Goal: Task Accomplishment & Management: Complete application form

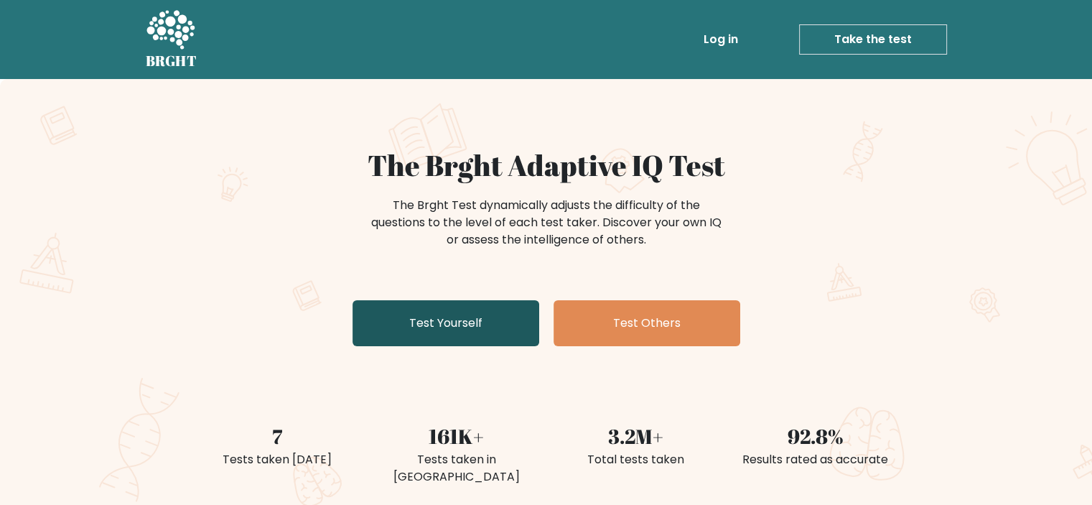
click at [448, 321] on link "Test Yourself" at bounding box center [446, 323] width 187 height 46
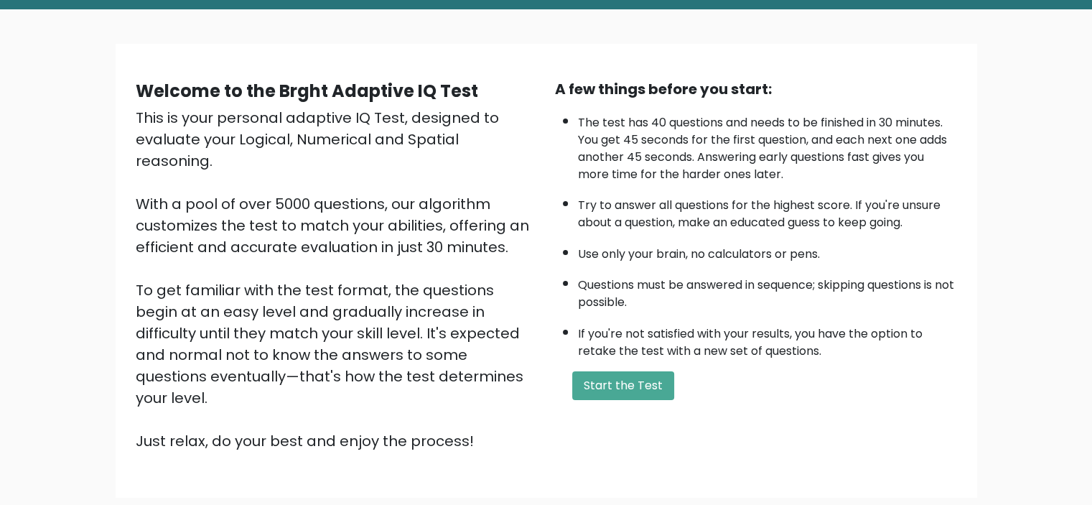
scroll to position [72, 0]
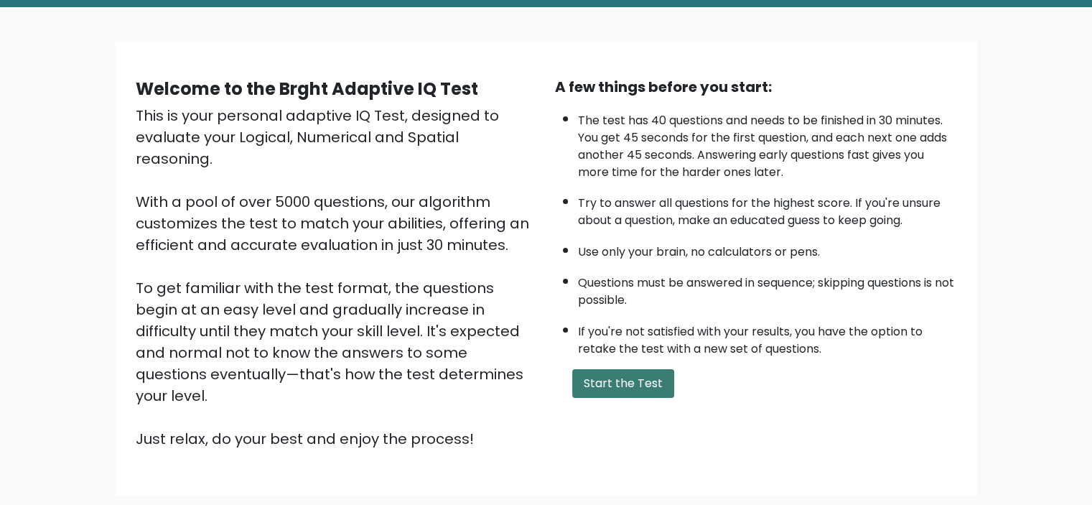
click at [598, 372] on button "Start the Test" at bounding box center [623, 383] width 102 height 29
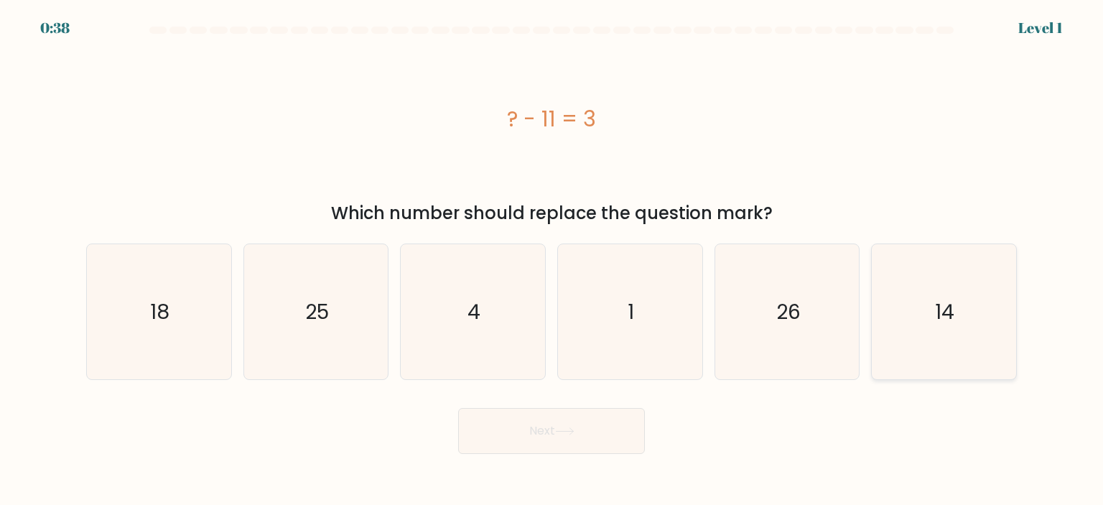
click at [938, 307] on text "14" at bounding box center [945, 311] width 19 height 29
click at [552, 260] on input "f. 14" at bounding box center [552, 256] width 1 height 7
radio input "true"
click at [595, 433] on button "Next" at bounding box center [551, 431] width 187 height 46
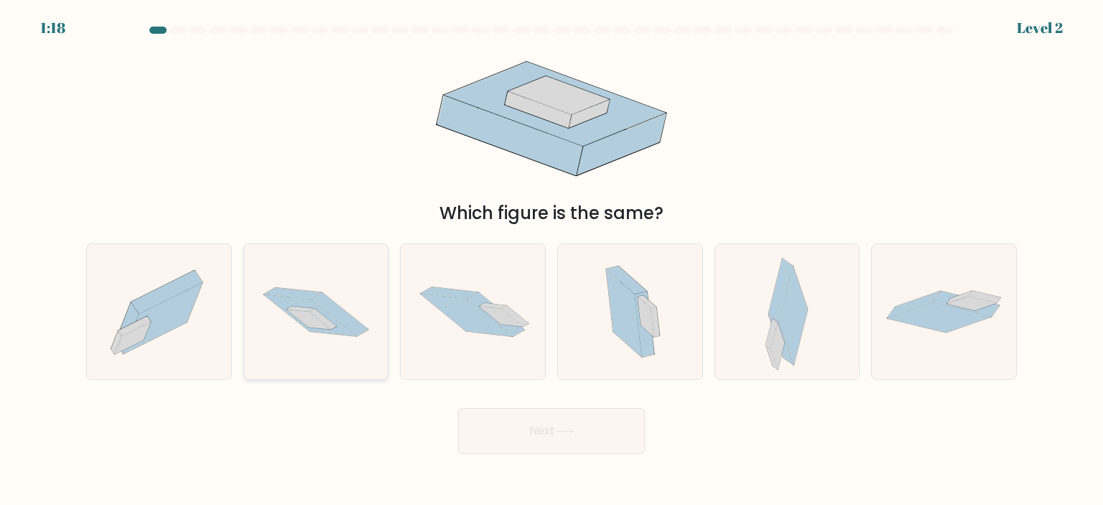
click at [330, 329] on icon at bounding box center [308, 320] width 45 height 20
click at [552, 260] on input "b." at bounding box center [552, 256] width 1 height 7
radio input "true"
click at [585, 427] on button "Next" at bounding box center [551, 431] width 187 height 46
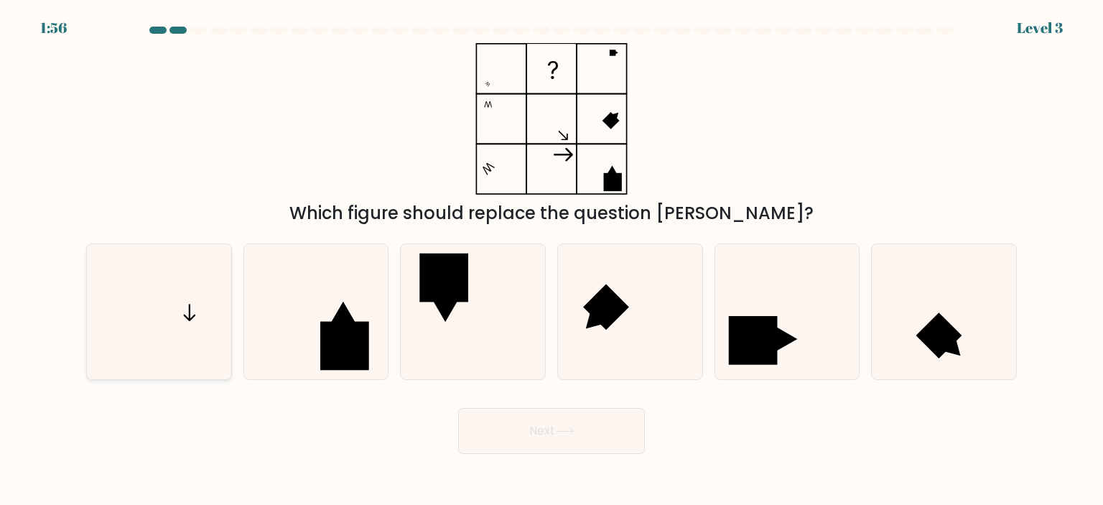
click at [180, 307] on icon at bounding box center [158, 311] width 135 height 135
click at [552, 260] on input "a." at bounding box center [552, 256] width 1 height 7
radio input "true"
click at [607, 443] on button "Next" at bounding box center [551, 431] width 187 height 46
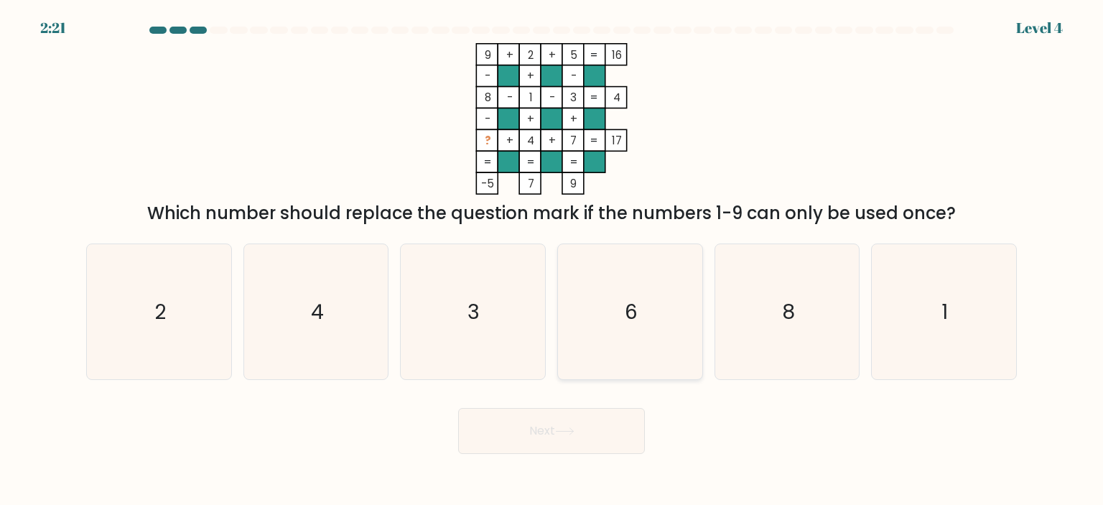
click at [643, 356] on icon "6" at bounding box center [629, 311] width 135 height 135
click at [552, 260] on input "d. 6" at bounding box center [552, 256] width 1 height 7
radio input "true"
click at [601, 440] on button "Next" at bounding box center [551, 431] width 187 height 46
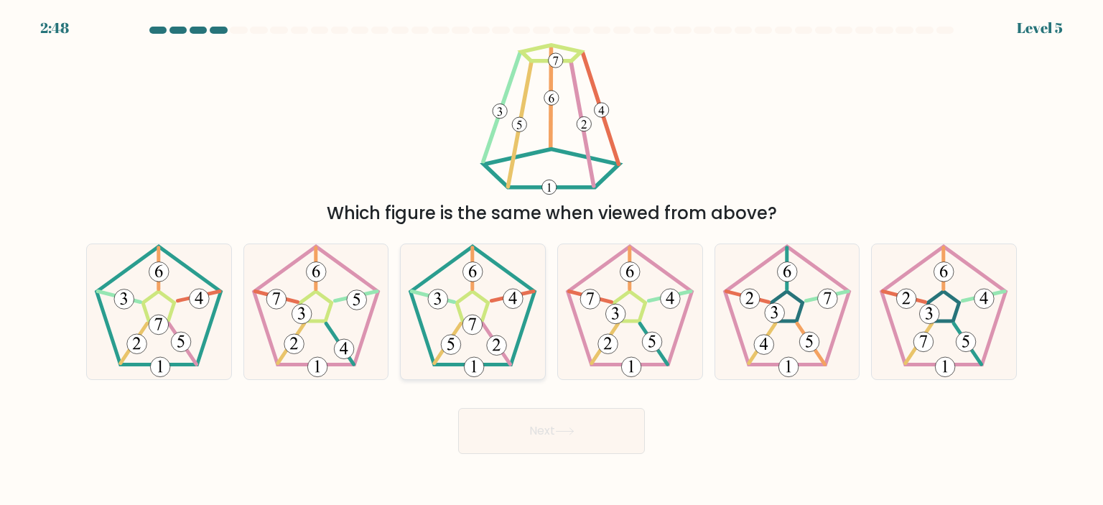
click at [471, 344] on icon at bounding box center [472, 311] width 135 height 135
click at [552, 260] on input "c." at bounding box center [552, 256] width 1 height 7
radio input "true"
click at [572, 429] on icon at bounding box center [564, 431] width 19 height 8
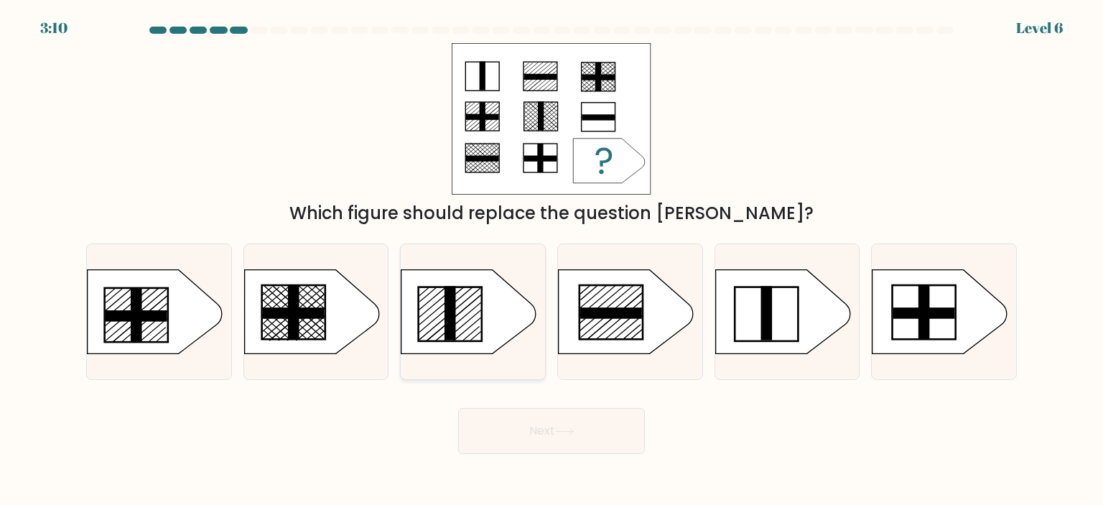
click at [473, 309] on line at bounding box center [458, 321] width 46 height 39
click at [552, 260] on input "c." at bounding box center [552, 256] width 1 height 7
radio input "true"
click at [565, 428] on icon at bounding box center [564, 431] width 19 height 8
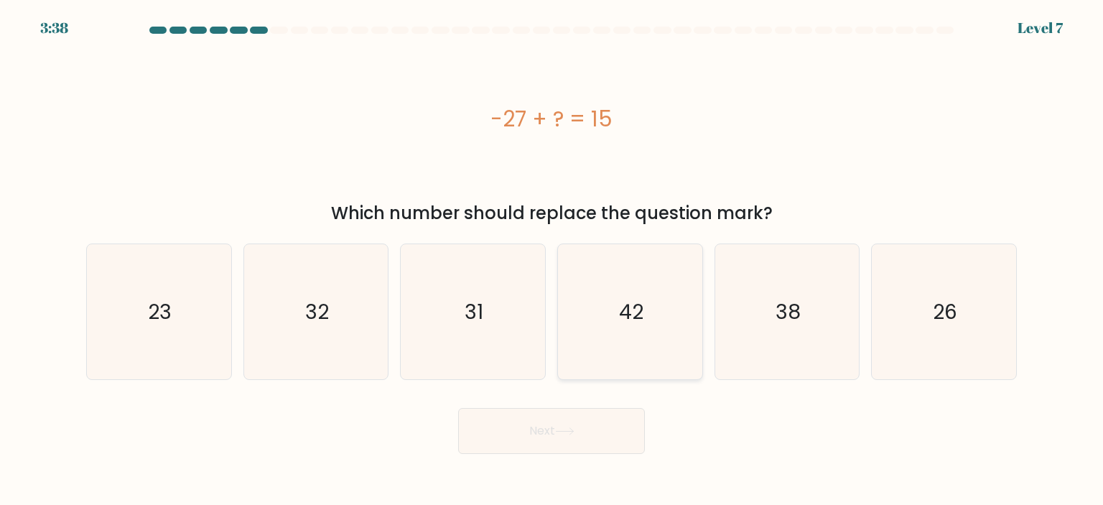
drag, startPoint x: 645, startPoint y: 339, endPoint x: 628, endPoint y: 377, distance: 41.8
click at [646, 338] on icon "42" at bounding box center [629, 311] width 135 height 135
click at [552, 260] on input "d. 42" at bounding box center [552, 256] width 1 height 7
radio input "true"
click at [595, 429] on button "Next" at bounding box center [551, 431] width 187 height 46
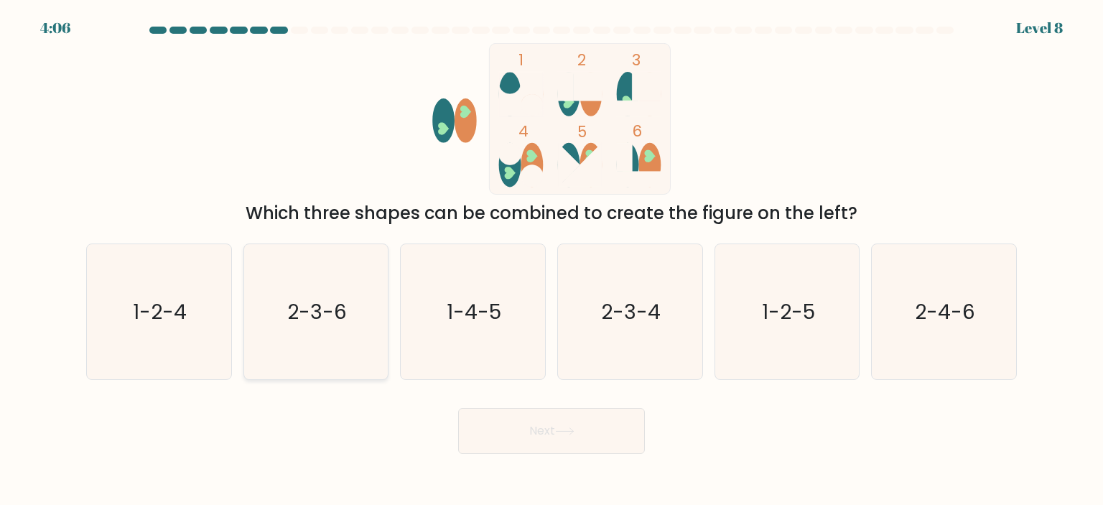
click at [339, 321] on text "2-3-6" at bounding box center [317, 311] width 60 height 29
click at [552, 260] on input "b. 2-3-6" at bounding box center [552, 256] width 1 height 7
radio input "true"
click at [672, 449] on div "Next" at bounding box center [552, 425] width 948 height 57
click at [605, 437] on button "Next" at bounding box center [551, 431] width 187 height 46
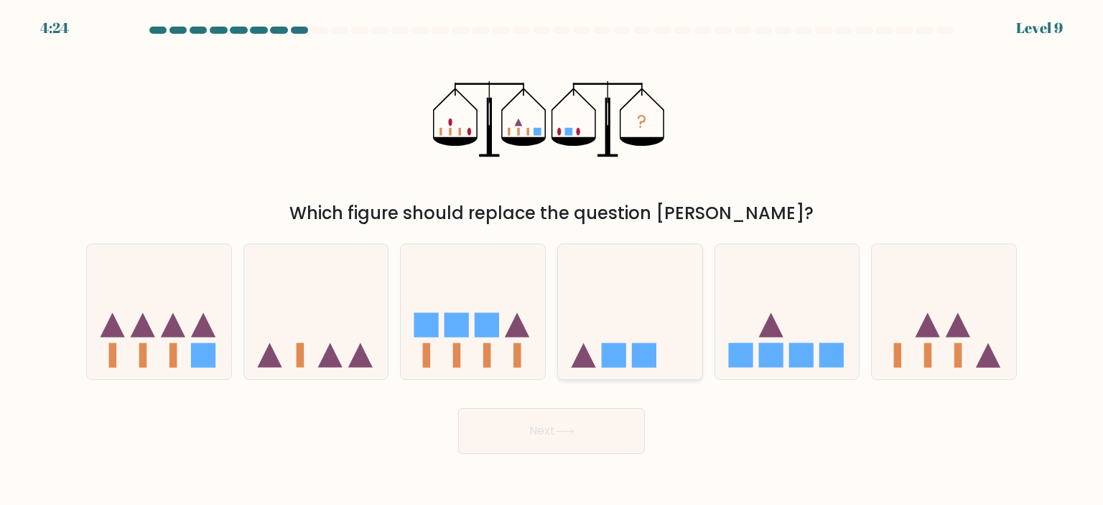
click at [646, 324] on icon at bounding box center [630, 311] width 144 height 119
click at [552, 260] on input "d." at bounding box center [552, 256] width 1 height 7
radio input "true"
click at [613, 427] on button "Next" at bounding box center [551, 431] width 187 height 46
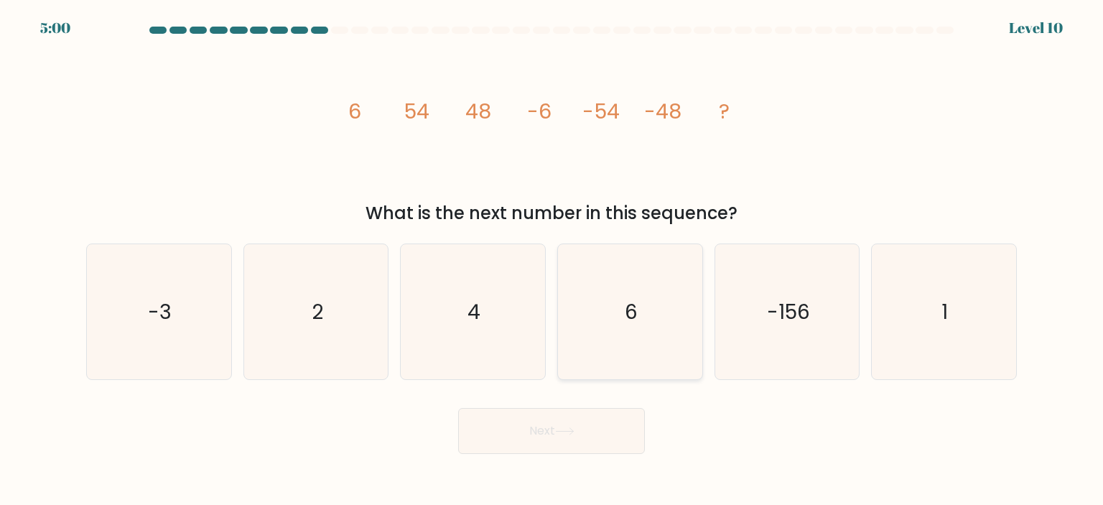
click at [621, 316] on icon "6" at bounding box center [629, 311] width 135 height 135
click at [552, 260] on input "d. 6" at bounding box center [552, 256] width 1 height 7
radio input "true"
click at [589, 424] on button "Next" at bounding box center [551, 431] width 187 height 46
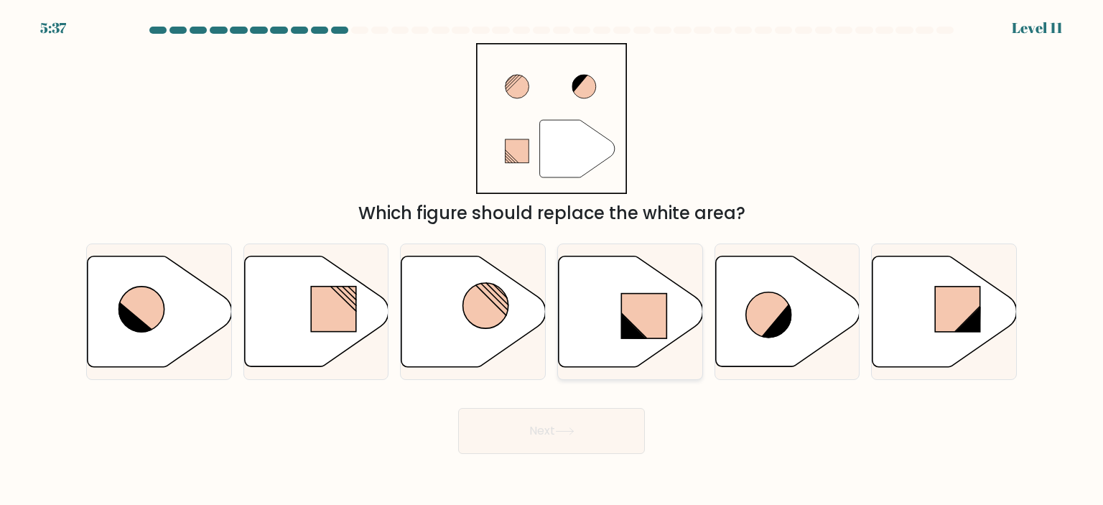
click at [600, 292] on icon at bounding box center [631, 311] width 144 height 111
click at [552, 260] on input "d." at bounding box center [552, 256] width 1 height 7
radio input "true"
click at [600, 439] on button "Next" at bounding box center [551, 431] width 187 height 46
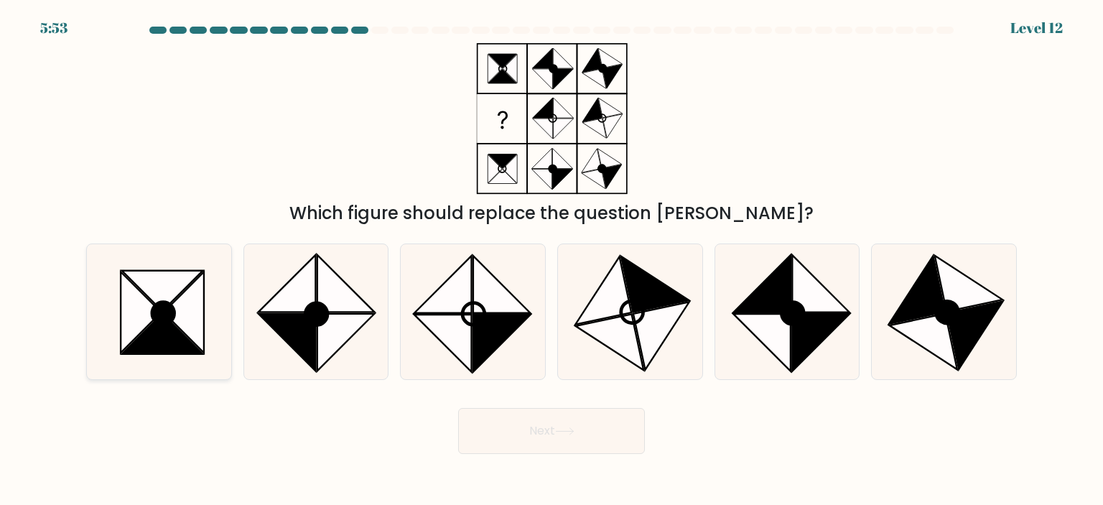
click at [154, 333] on icon at bounding box center [162, 334] width 81 height 40
click at [552, 260] on input "a." at bounding box center [552, 256] width 1 height 7
radio input "true"
click at [597, 436] on button "Next" at bounding box center [551, 431] width 187 height 46
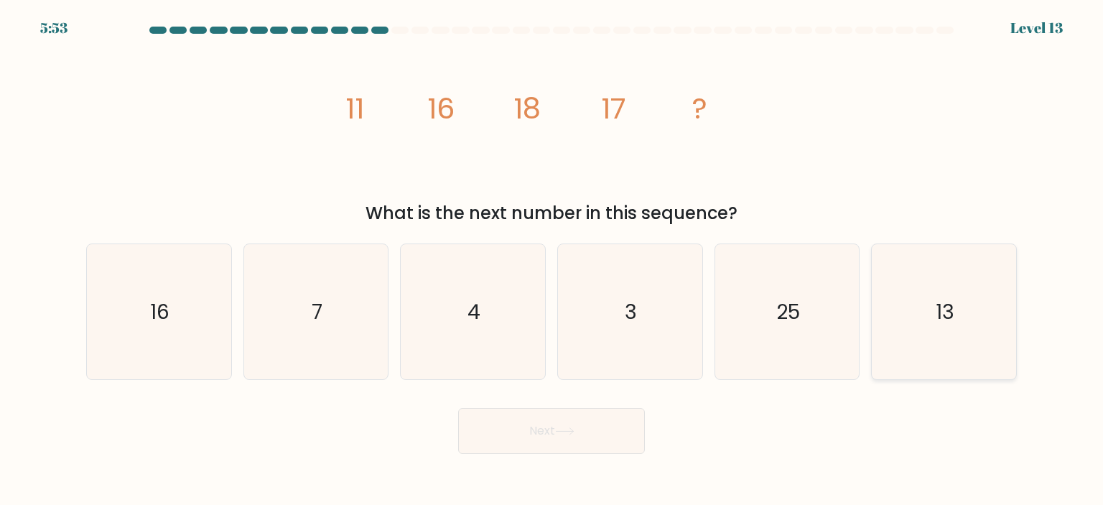
click at [944, 312] on text "13" at bounding box center [945, 311] width 19 height 29
click at [552, 260] on input "f. 13" at bounding box center [552, 256] width 1 height 7
radio input "true"
click at [623, 429] on button "Next" at bounding box center [551, 431] width 187 height 46
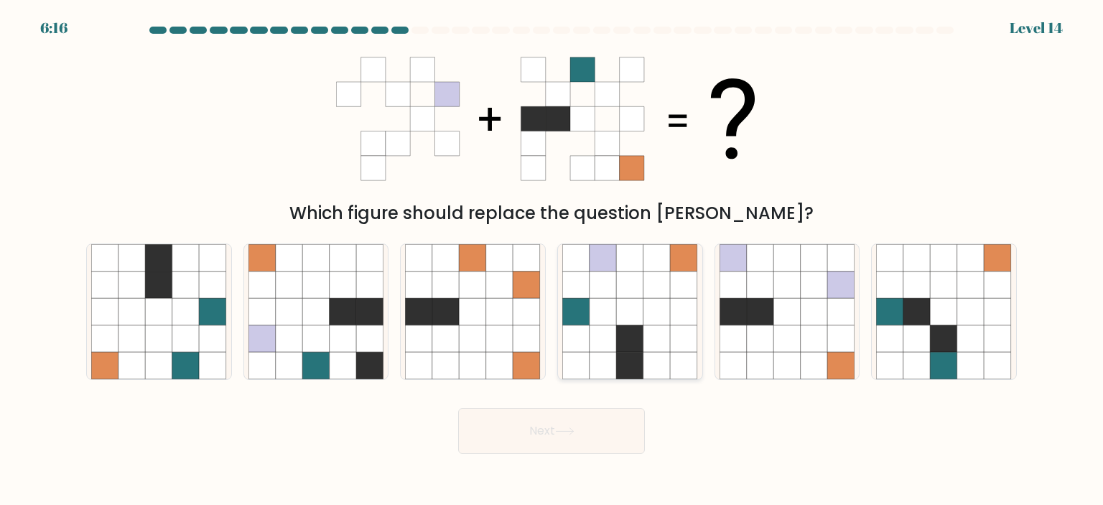
click at [664, 350] on icon at bounding box center [657, 338] width 27 height 27
click at [552, 260] on input "d." at bounding box center [552, 256] width 1 height 7
radio input "true"
click at [607, 429] on button "Next" at bounding box center [551, 431] width 187 height 46
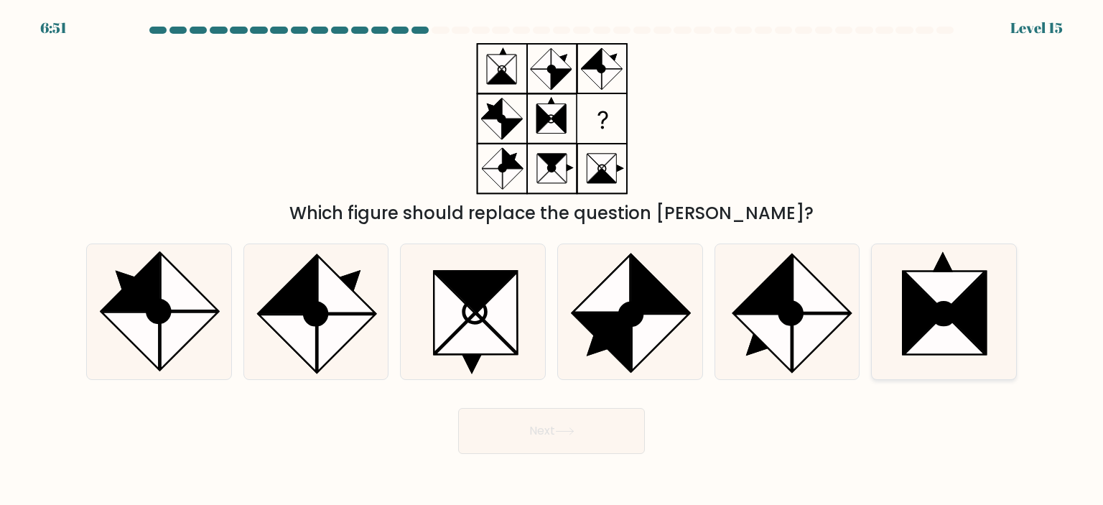
click at [1000, 327] on icon at bounding box center [943, 311] width 135 height 135
click at [552, 260] on input "f." at bounding box center [552, 256] width 1 height 7
radio input "true"
click at [955, 338] on icon at bounding box center [945, 334] width 80 height 40
click at [552, 260] on input "f." at bounding box center [552, 256] width 1 height 7
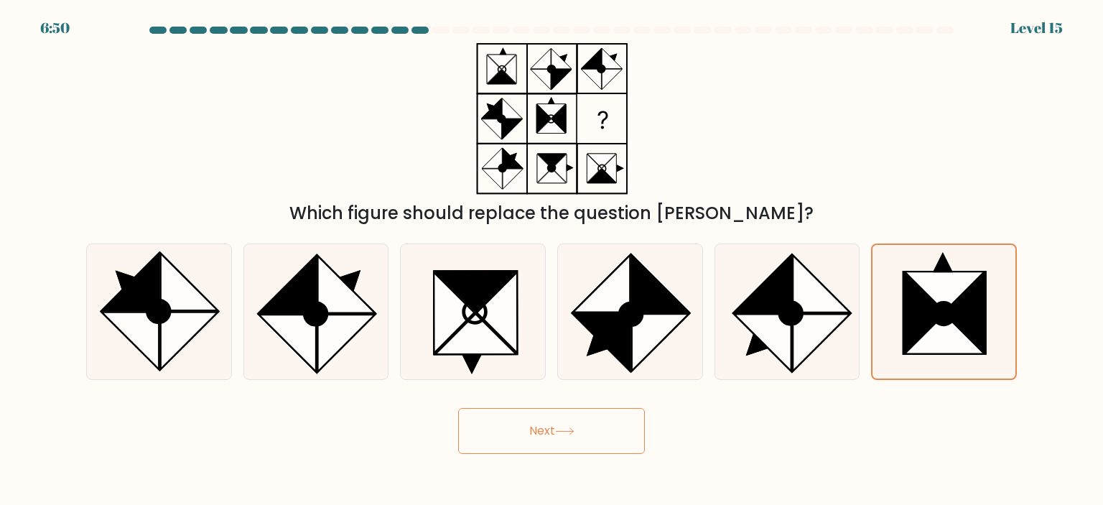
click at [612, 433] on button "Next" at bounding box center [551, 431] width 187 height 46
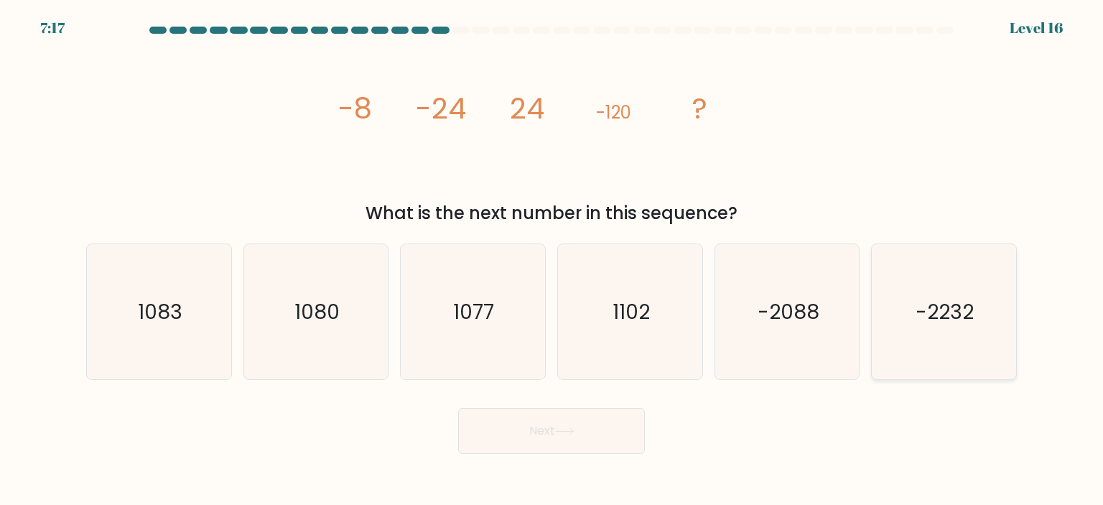
click at [959, 352] on icon "-2232" at bounding box center [943, 311] width 135 height 135
click at [552, 260] on input "f. -2232" at bounding box center [552, 256] width 1 height 7
radio input "true"
click at [558, 421] on button "Next" at bounding box center [551, 431] width 187 height 46
click at [595, 439] on button "Next" at bounding box center [551, 431] width 187 height 46
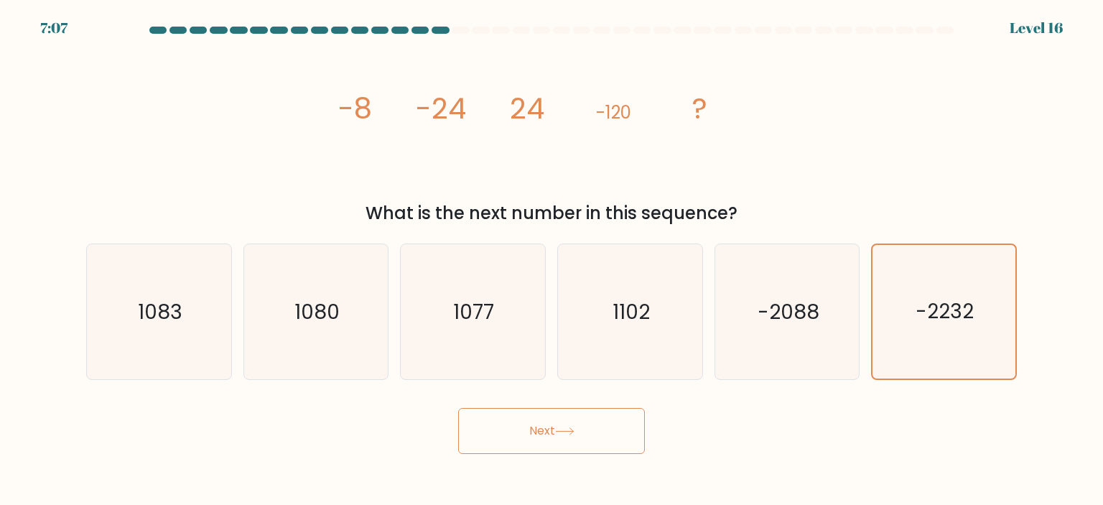
click at [560, 434] on icon at bounding box center [564, 431] width 19 height 8
click at [766, 350] on icon "-2088" at bounding box center [787, 311] width 135 height 135
click at [552, 260] on input "e. -2088" at bounding box center [552, 256] width 1 height 7
radio input "true"
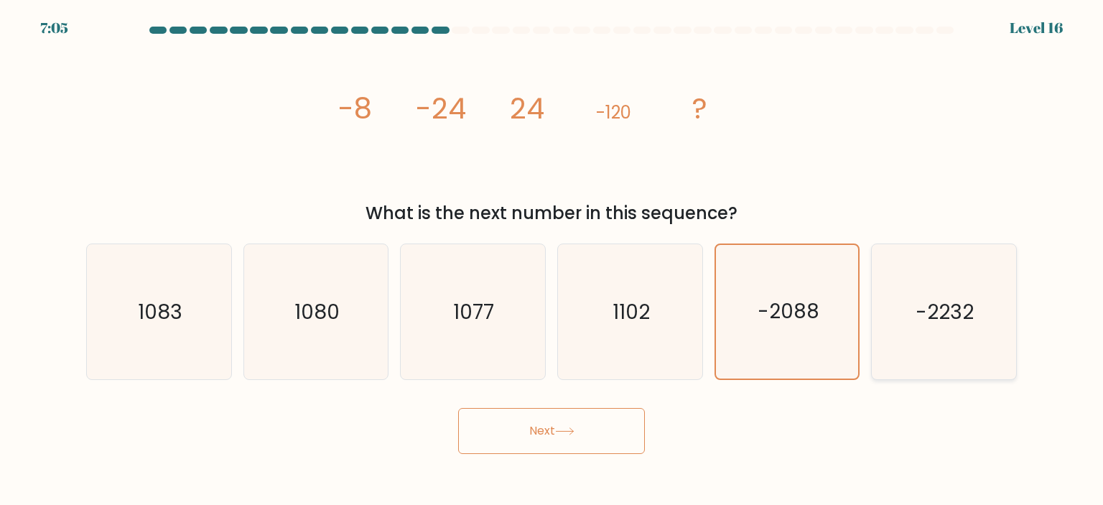
click at [901, 338] on icon "-2232" at bounding box center [943, 311] width 135 height 135
click at [552, 260] on input "f. -2232" at bounding box center [552, 256] width 1 height 7
radio input "true"
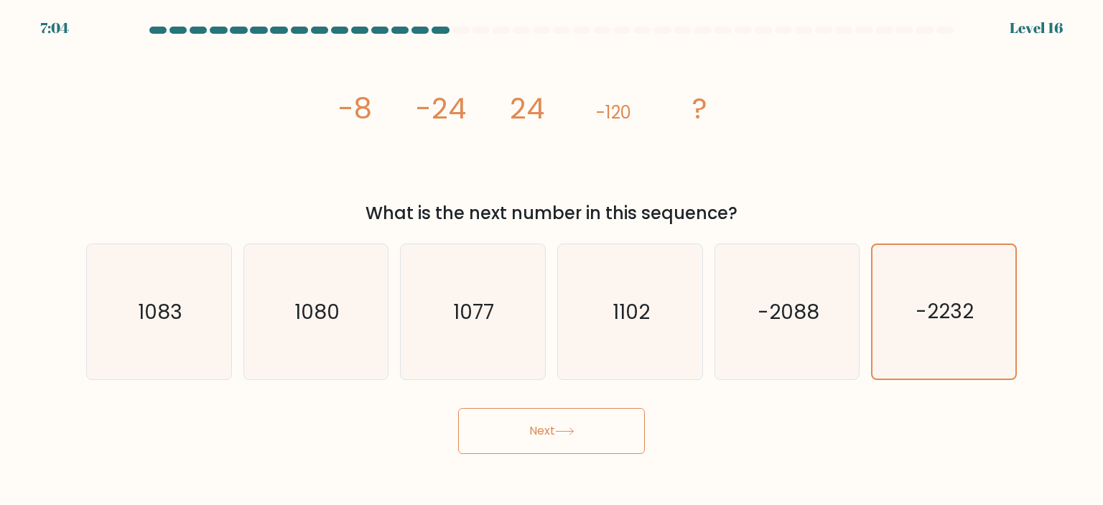
click at [580, 423] on button "Next" at bounding box center [551, 431] width 187 height 46
click at [598, 422] on button "Next" at bounding box center [551, 431] width 187 height 46
click at [570, 429] on icon at bounding box center [564, 431] width 19 height 8
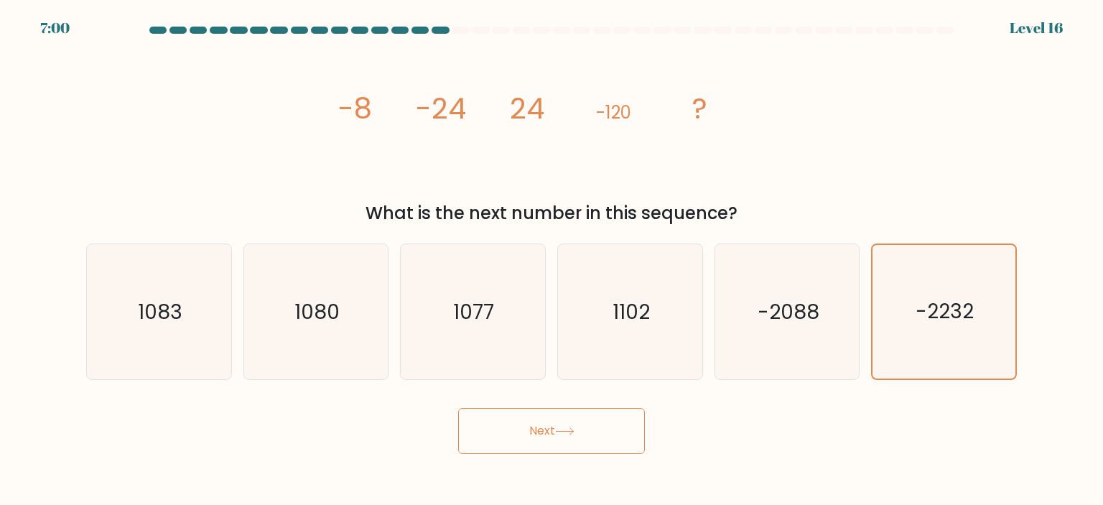
click at [570, 429] on icon at bounding box center [564, 431] width 19 height 8
click at [572, 431] on icon at bounding box center [564, 431] width 19 height 8
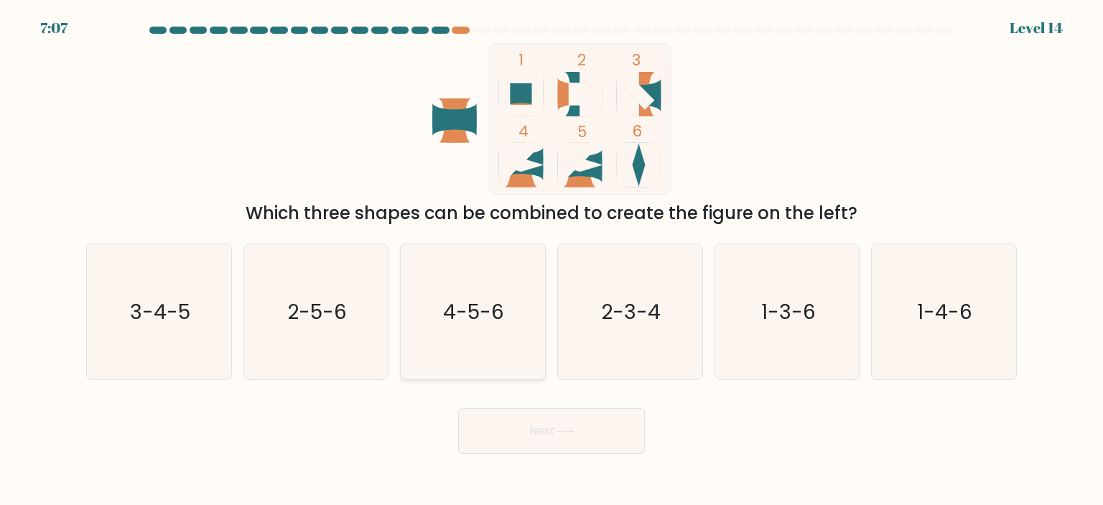
click at [505, 351] on icon "4-5-6" at bounding box center [472, 311] width 135 height 135
click at [552, 260] on input "c. 4-5-6" at bounding box center [552, 256] width 1 height 7
radio input "true"
click at [583, 433] on button "Next" at bounding box center [551, 431] width 187 height 46
click at [562, 433] on icon at bounding box center [564, 431] width 19 height 8
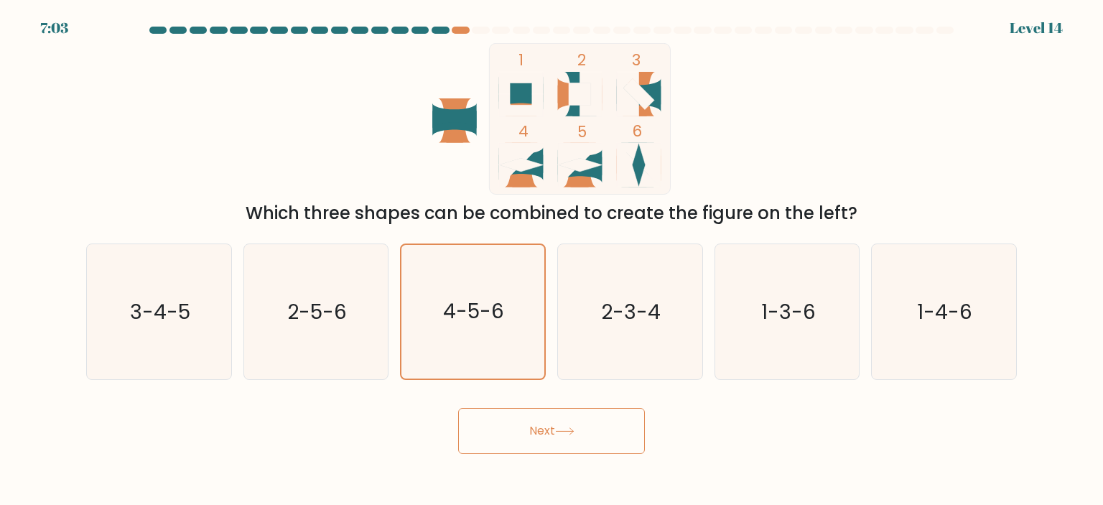
click at [562, 433] on icon at bounding box center [564, 431] width 19 height 8
click at [561, 433] on icon at bounding box center [564, 431] width 19 height 8
click at [595, 422] on button "Next" at bounding box center [551, 431] width 187 height 46
click at [487, 316] on text "4-5-6" at bounding box center [474, 311] width 61 height 29
click at [552, 260] on input "c. 4-5-6" at bounding box center [552, 256] width 1 height 7
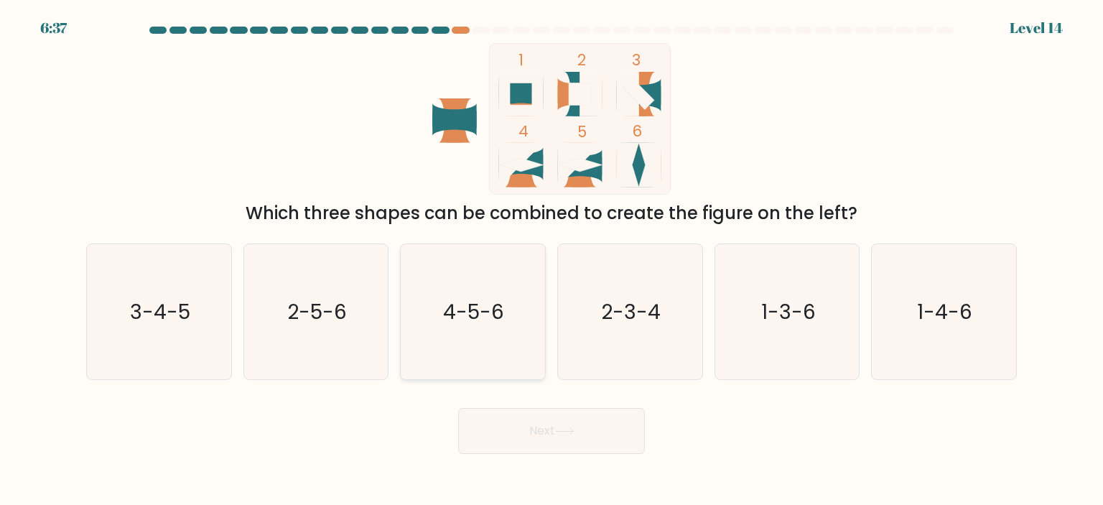
radio input "true"
click at [604, 422] on button "Next" at bounding box center [551, 431] width 187 height 46
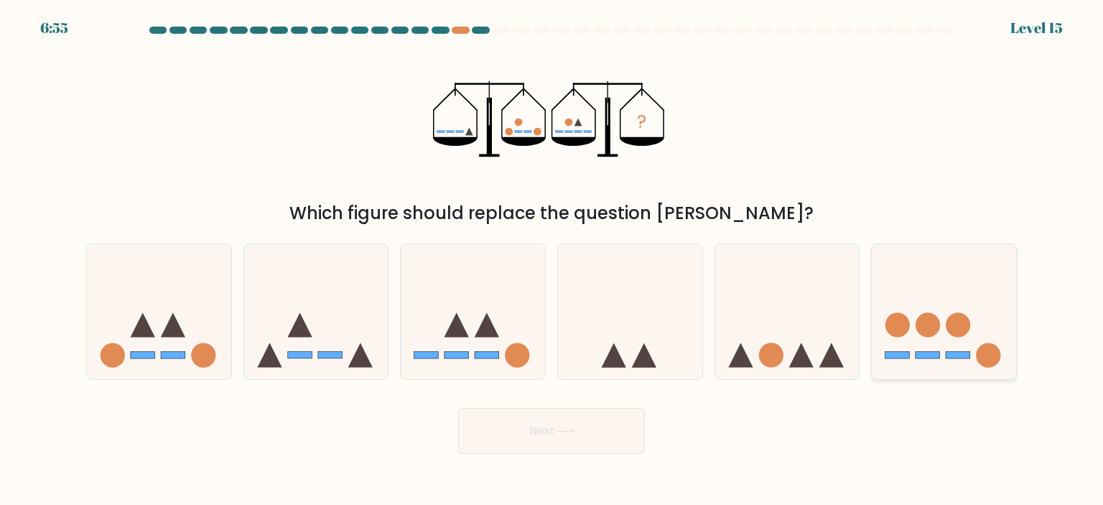
click at [950, 307] on icon at bounding box center [944, 311] width 144 height 119
click at [552, 260] on input "f." at bounding box center [552, 256] width 1 height 7
radio input "true"
click at [613, 432] on button "Next" at bounding box center [551, 431] width 187 height 46
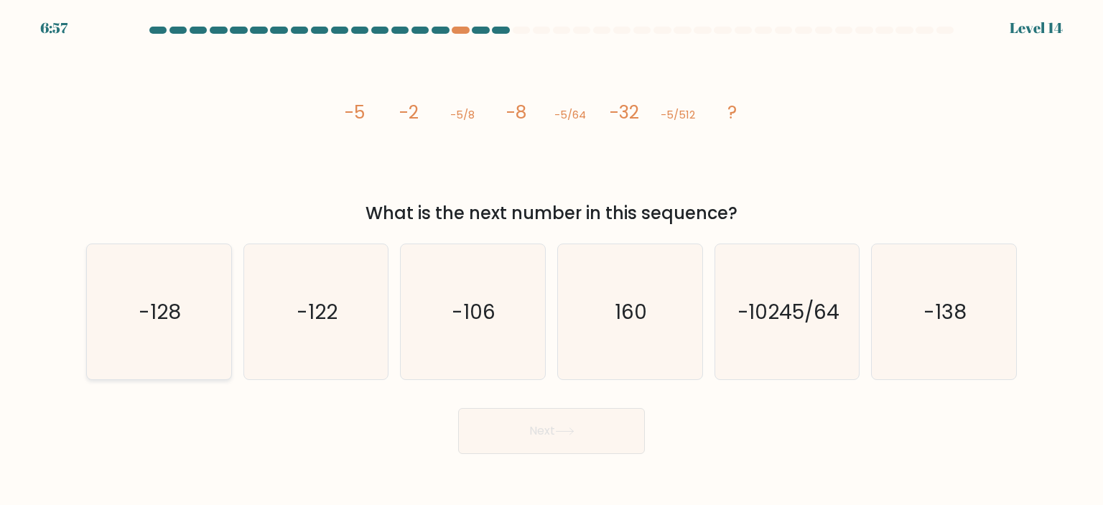
click at [189, 284] on icon "-128" at bounding box center [158, 311] width 135 height 135
click at [552, 260] on input "a. -128" at bounding box center [552, 256] width 1 height 7
radio input "true"
click at [605, 438] on button "Next" at bounding box center [551, 431] width 187 height 46
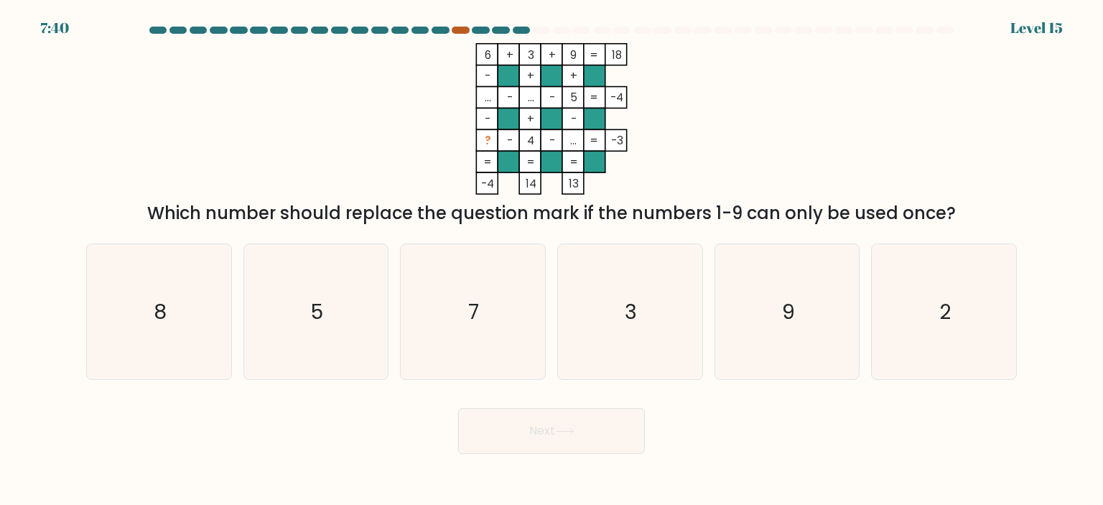
click at [462, 27] on div at bounding box center [460, 30] width 17 height 7
click at [465, 30] on div at bounding box center [460, 30] width 17 height 7
click at [453, 31] on div at bounding box center [460, 30] width 17 height 7
click at [950, 330] on icon "2" at bounding box center [943, 311] width 135 height 135
click at [552, 260] on input "f. 2" at bounding box center [552, 256] width 1 height 7
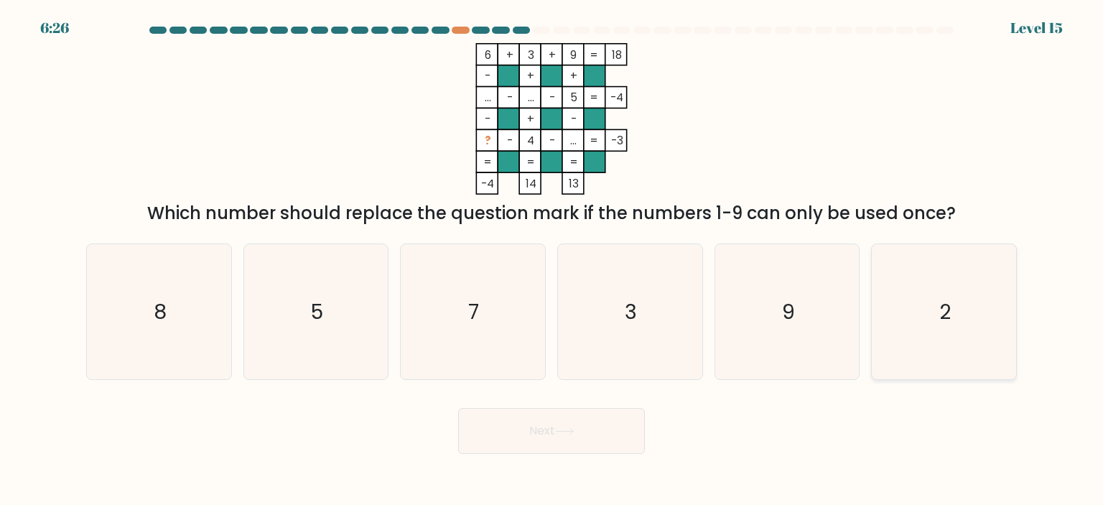
radio input "true"
click at [560, 447] on button "Next" at bounding box center [551, 431] width 187 height 46
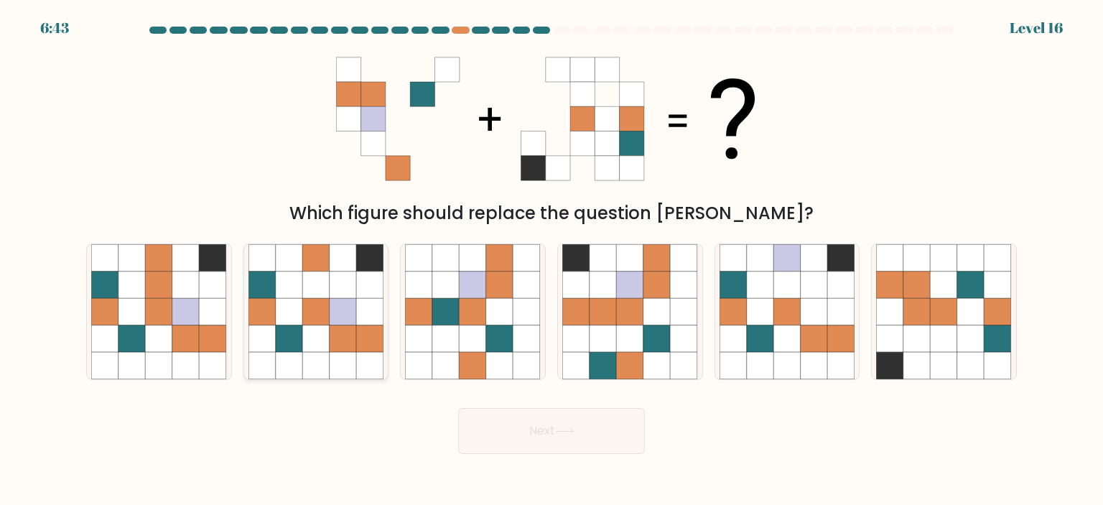
click at [333, 324] on icon at bounding box center [343, 311] width 27 height 27
click at [552, 260] on input "b." at bounding box center [552, 256] width 1 height 7
radio input "true"
click at [595, 434] on button "Next" at bounding box center [551, 431] width 187 height 46
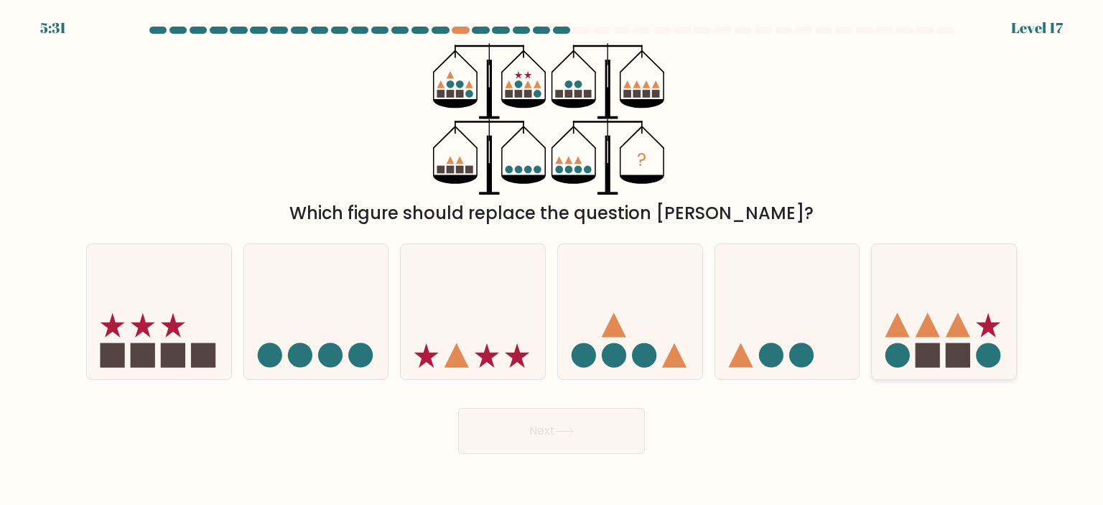
click at [911, 284] on icon at bounding box center [944, 311] width 144 height 119
click at [552, 260] on input "f." at bounding box center [552, 256] width 1 height 7
radio input "true"
click at [582, 427] on button "Next" at bounding box center [551, 431] width 187 height 46
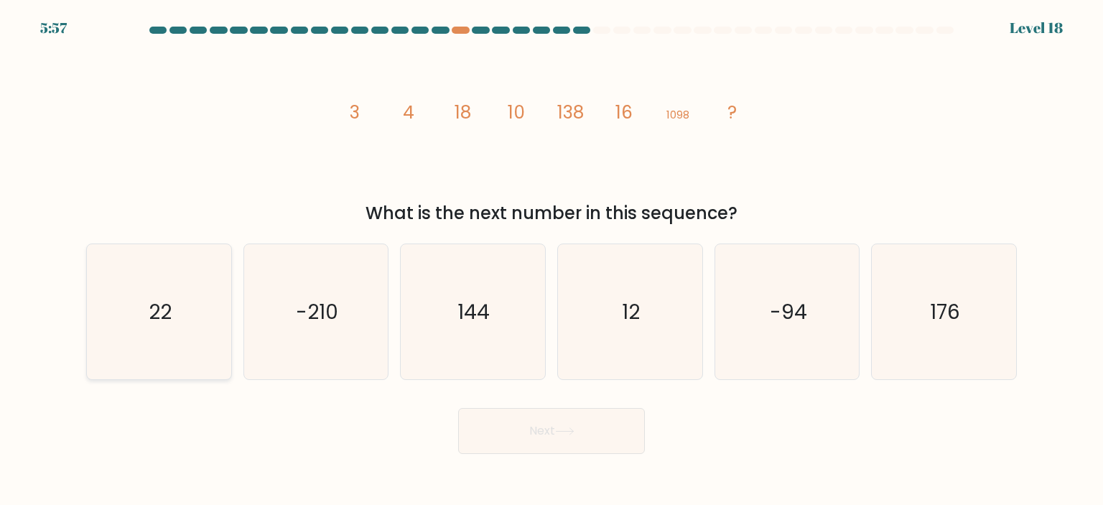
click at [200, 330] on icon "22" at bounding box center [158, 311] width 135 height 135
click at [552, 260] on input "a. 22" at bounding box center [552, 256] width 1 height 7
radio input "true"
click at [606, 434] on button "Next" at bounding box center [551, 431] width 187 height 46
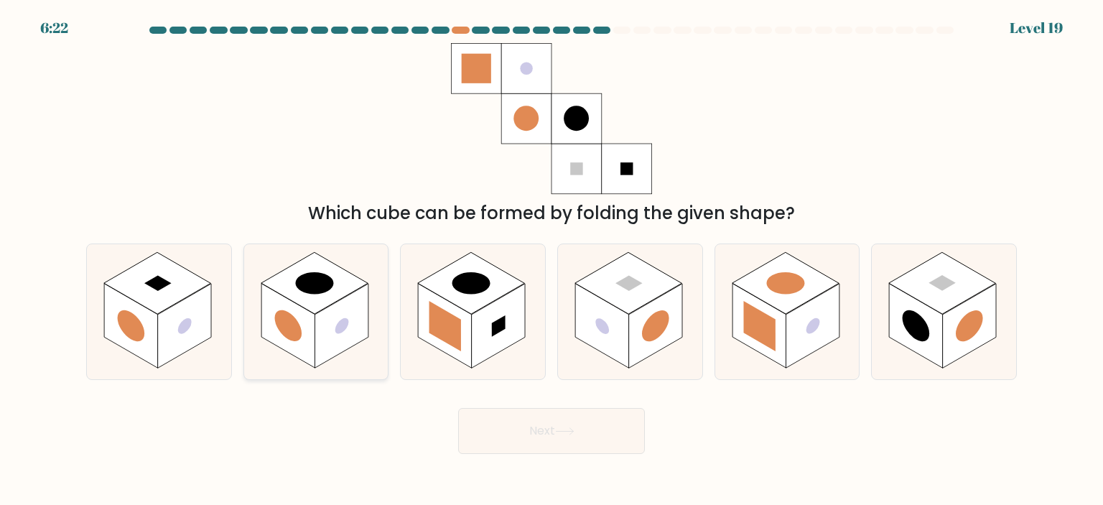
click at [346, 305] on rect at bounding box center [342, 326] width 54 height 85
click at [552, 260] on input "b." at bounding box center [552, 256] width 1 height 7
radio input "true"
click at [947, 307] on rect at bounding box center [942, 283] width 107 height 62
click at [552, 260] on input "f." at bounding box center [552, 256] width 1 height 7
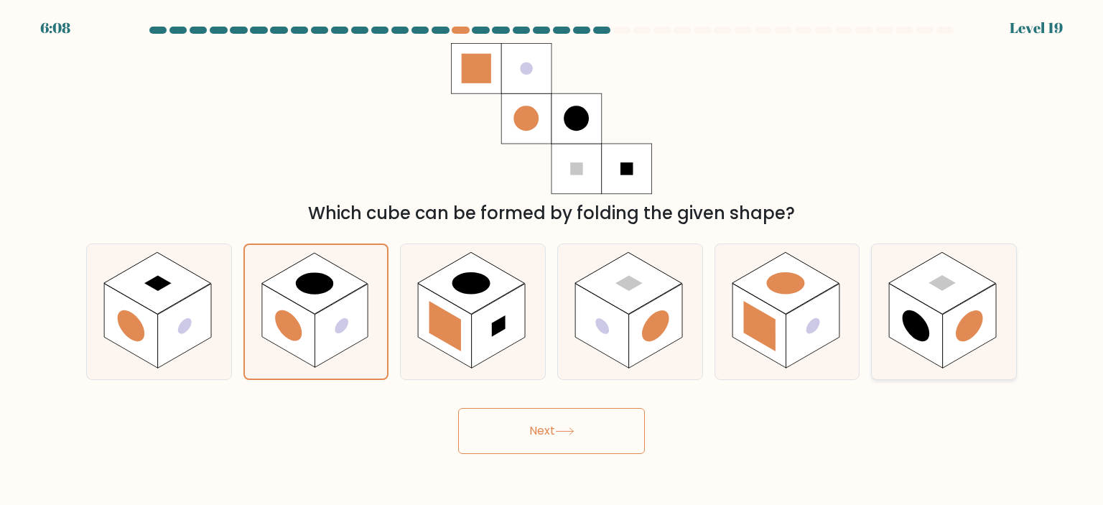
radio input "true"
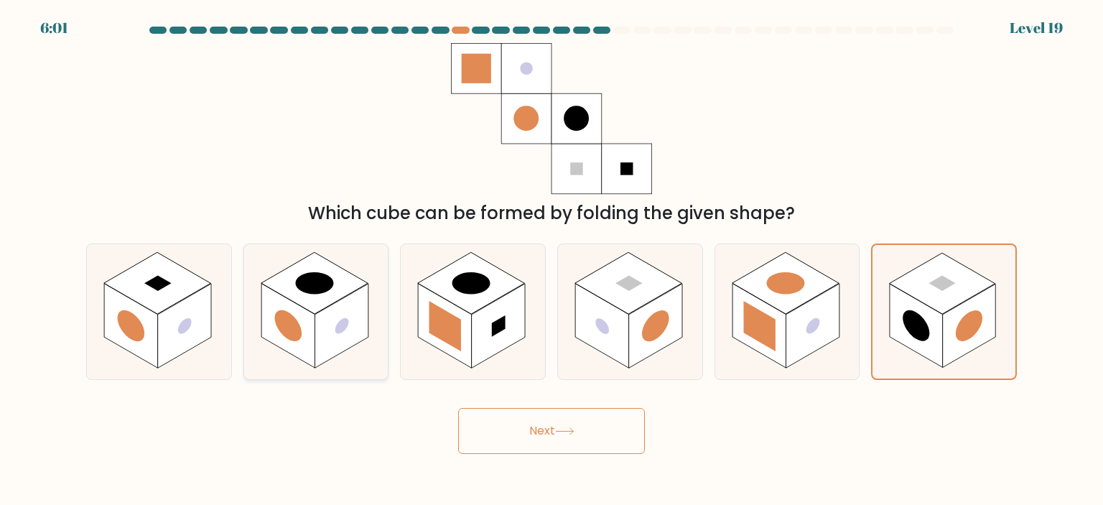
click at [340, 347] on rect at bounding box center [342, 326] width 54 height 85
click at [552, 260] on input "b." at bounding box center [552, 256] width 1 height 7
radio input "true"
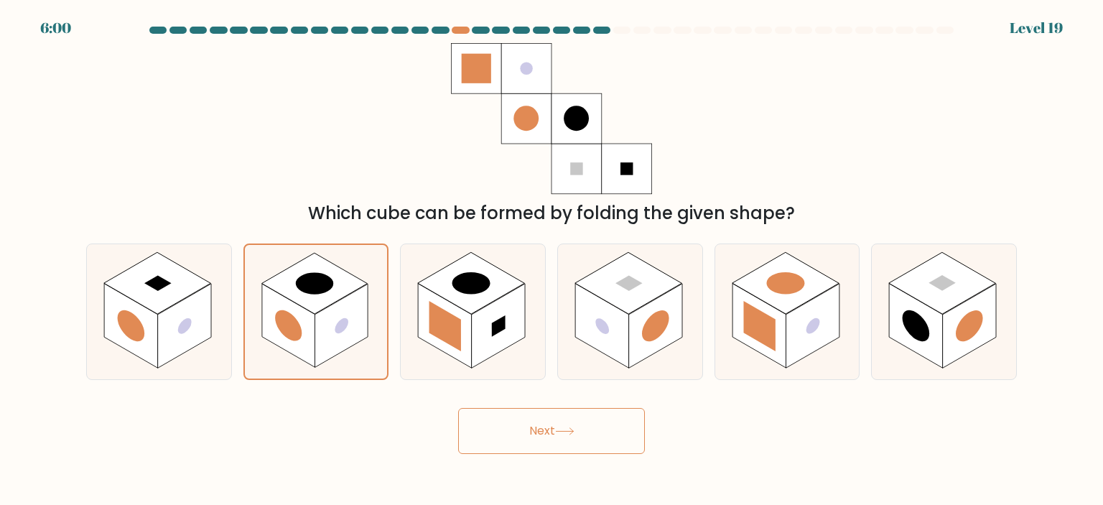
drag, startPoint x: 975, startPoint y: 322, endPoint x: 684, endPoint y: 422, distance: 308.2
click at [976, 322] on circle at bounding box center [970, 326] width 27 height 42
click at [552, 260] on input "f." at bounding box center [552, 256] width 1 height 7
radio input "true"
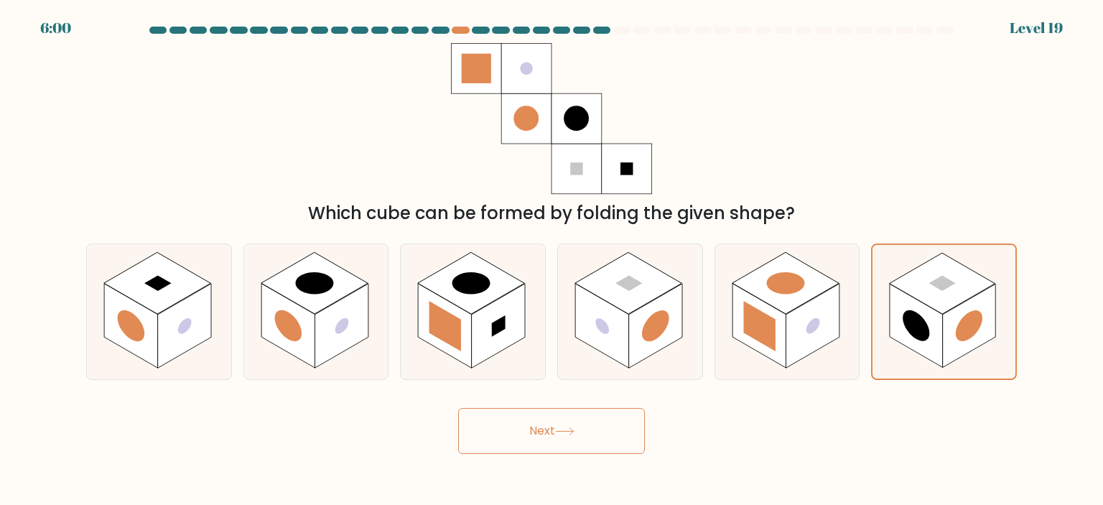
click at [505, 468] on body "6:00 Level 19" at bounding box center [551, 252] width 1103 height 505
click at [555, 436] on button "Next" at bounding box center [551, 431] width 187 height 46
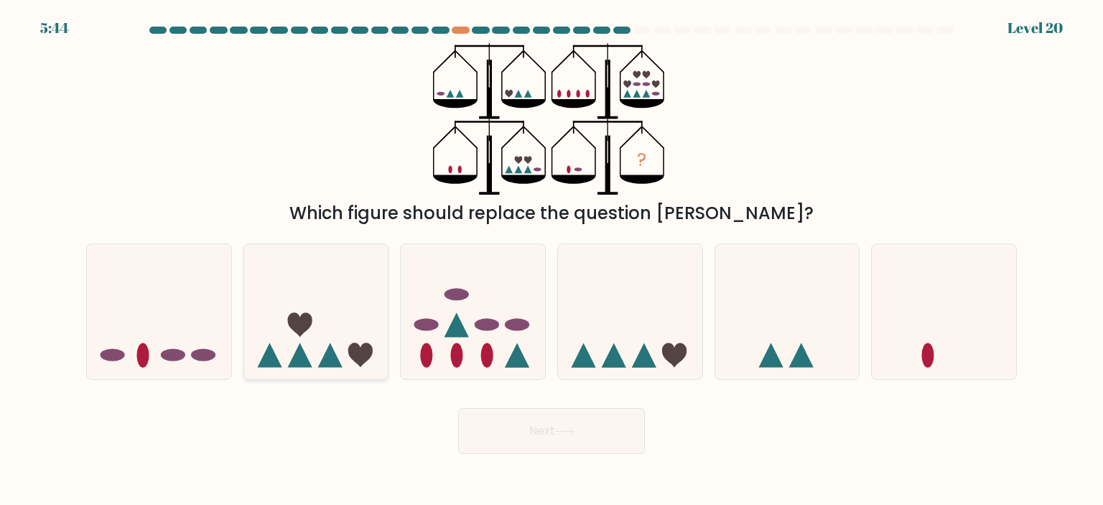
click at [319, 315] on icon at bounding box center [316, 311] width 144 height 119
click at [552, 260] on input "b." at bounding box center [552, 256] width 1 height 7
radio input "true"
click at [569, 439] on button "Next" at bounding box center [551, 431] width 187 height 46
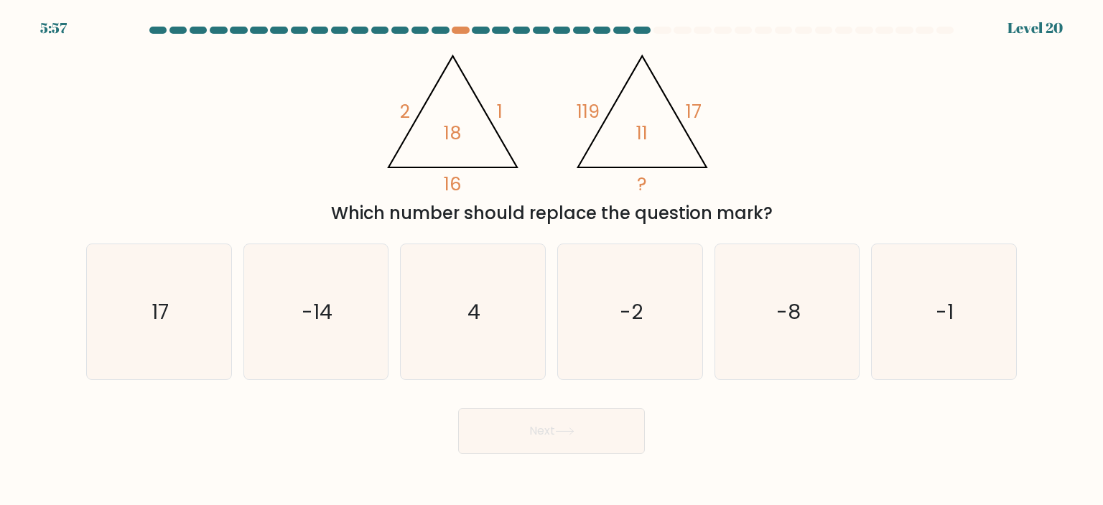
click at [78, 350] on div "a. 17 b. -14 c. 4 d." at bounding box center [552, 306] width 948 height 148
click at [204, 319] on icon "17" at bounding box center [158, 311] width 135 height 135
click at [552, 260] on input "a. 17" at bounding box center [552, 256] width 1 height 7
radio input "true"
click at [562, 406] on div "Next" at bounding box center [552, 425] width 948 height 57
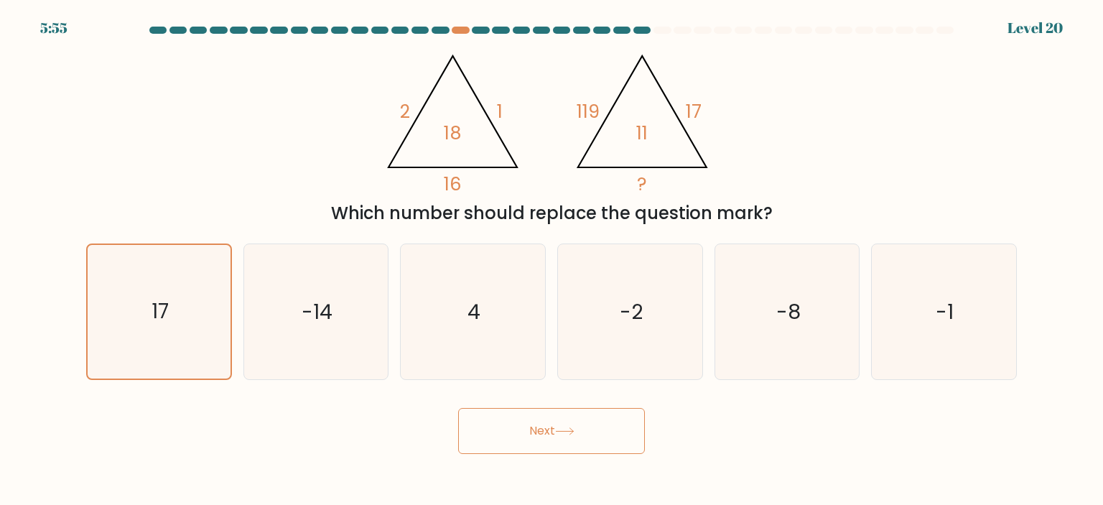
click at [575, 424] on button "Next" at bounding box center [551, 431] width 187 height 46
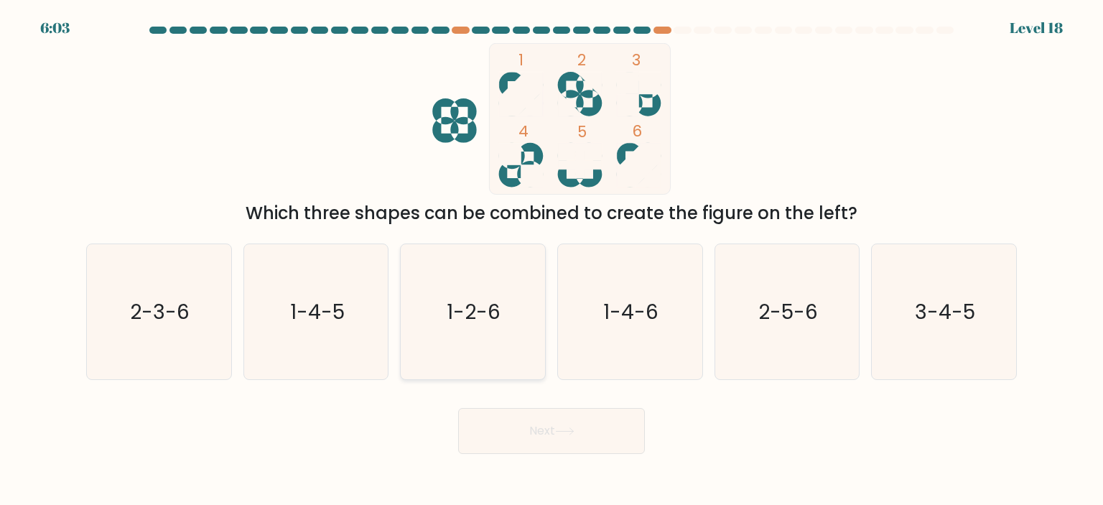
click at [488, 313] on text "1-2-6" at bounding box center [474, 311] width 54 height 29
click at [552, 260] on input "c. 1-2-6" at bounding box center [552, 256] width 1 height 7
radio input "true"
click at [528, 398] on div "Next" at bounding box center [552, 425] width 948 height 57
click at [542, 429] on button "Next" at bounding box center [551, 431] width 187 height 46
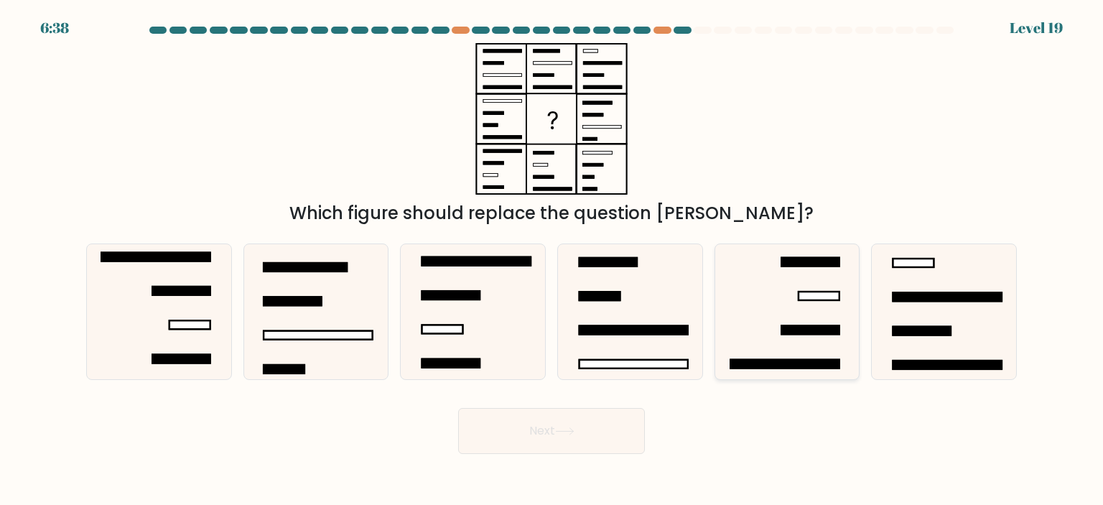
click at [770, 324] on icon at bounding box center [787, 311] width 135 height 135
click at [552, 260] on input "e." at bounding box center [552, 256] width 1 height 7
radio input "true"
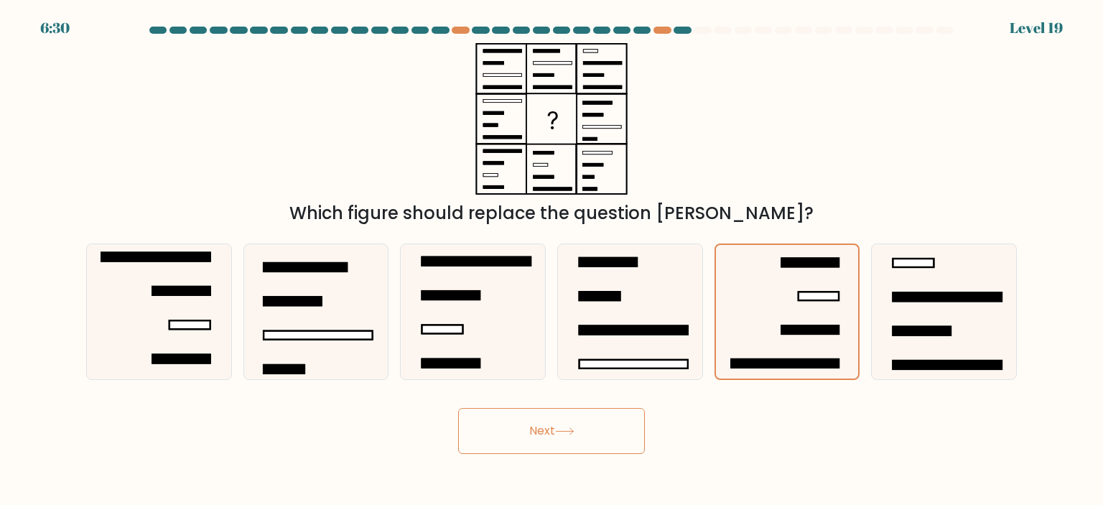
click at [618, 429] on button "Next" at bounding box center [551, 431] width 187 height 46
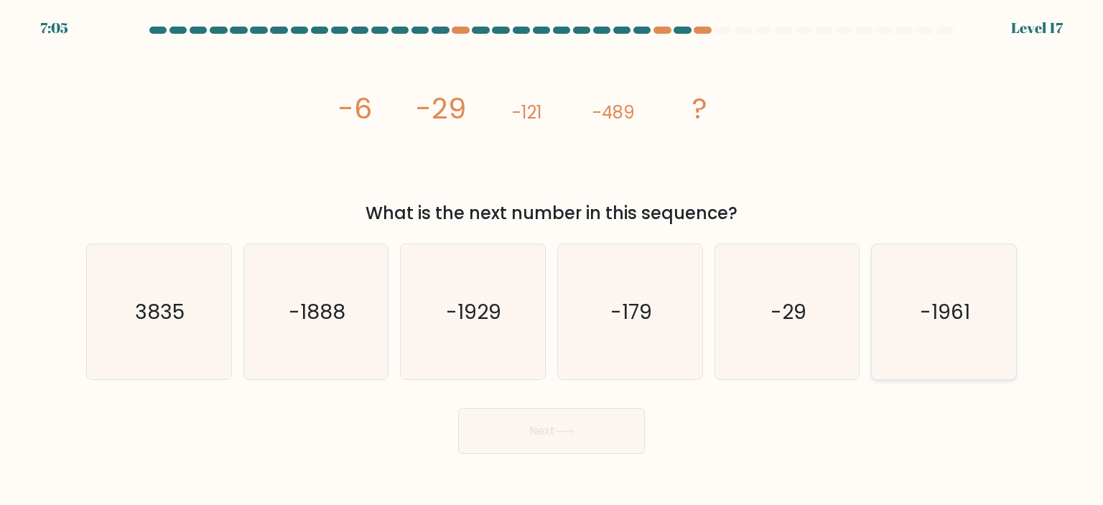
click at [972, 307] on icon "-1961" at bounding box center [943, 311] width 135 height 135
click at [552, 260] on input "f. -1961" at bounding box center [552, 256] width 1 height 7
radio input "true"
click at [625, 423] on button "Next" at bounding box center [551, 431] width 187 height 46
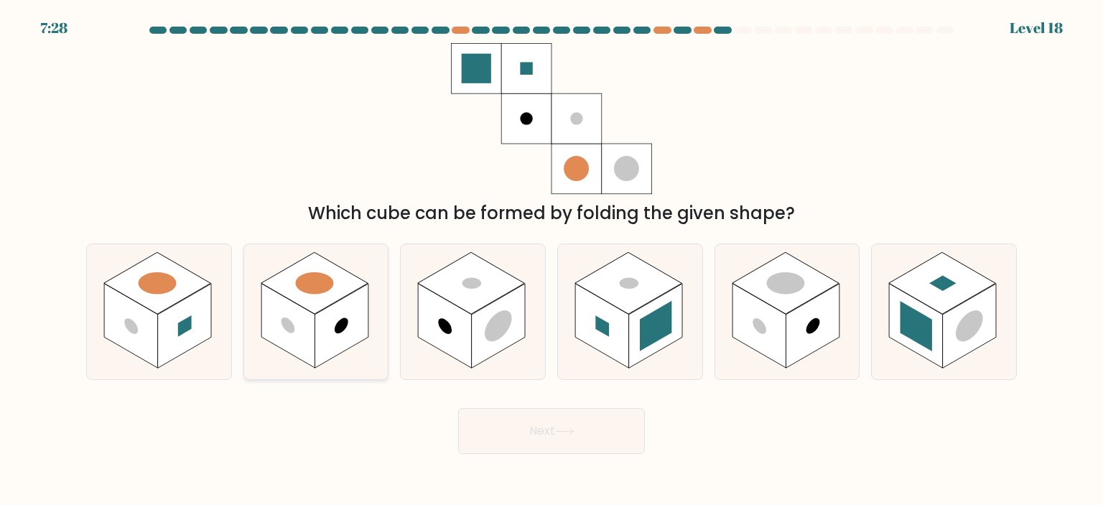
click at [345, 312] on rect at bounding box center [342, 326] width 54 height 85
click at [552, 260] on input "b." at bounding box center [552, 256] width 1 height 7
radio input "true"
click at [558, 425] on button "Next" at bounding box center [551, 431] width 187 height 46
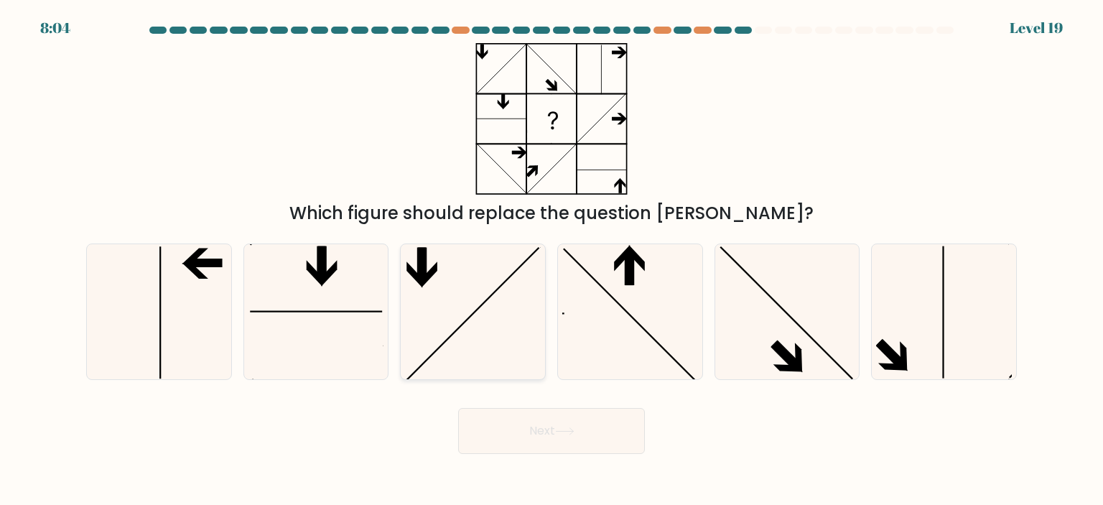
click at [508, 353] on icon at bounding box center [472, 311] width 135 height 135
click at [552, 260] on input "c." at bounding box center [552, 256] width 1 height 7
radio input "true"
click at [606, 425] on button "Next" at bounding box center [551, 431] width 187 height 46
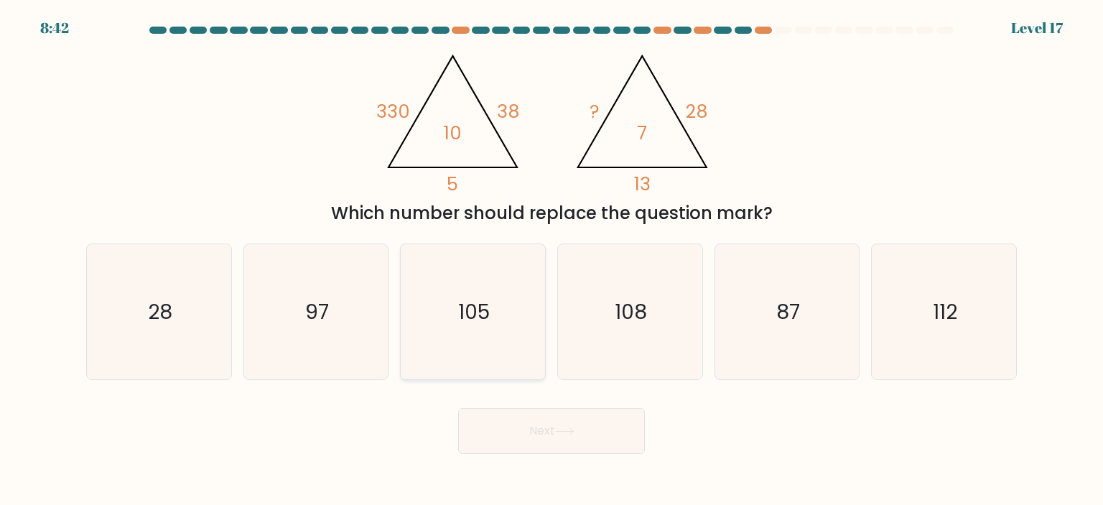
click at [511, 345] on icon "105" at bounding box center [472, 311] width 135 height 135
click at [552, 260] on input "c. 105" at bounding box center [552, 256] width 1 height 7
radio input "true"
click at [581, 417] on button "Next" at bounding box center [551, 431] width 187 height 46
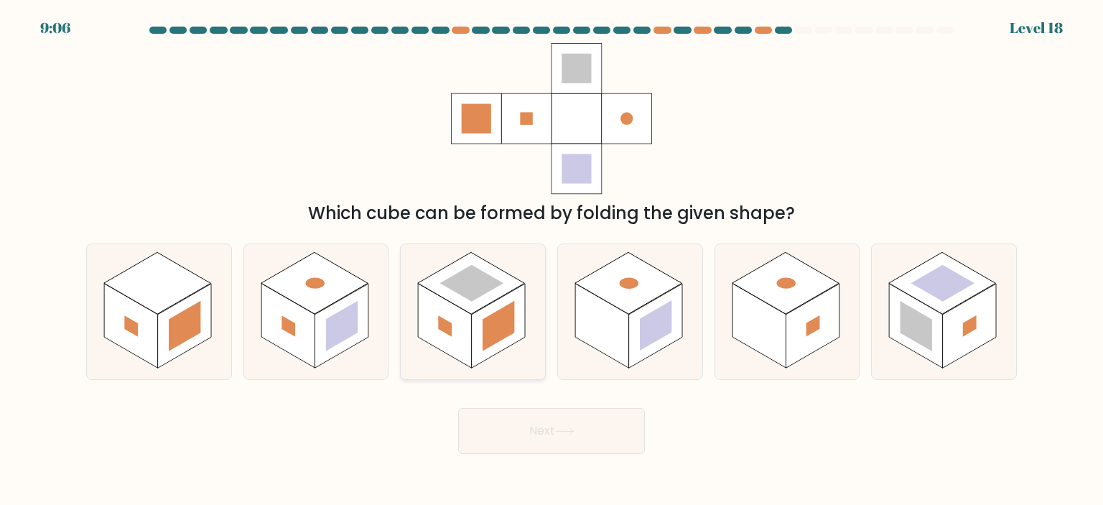
click at [504, 352] on icon at bounding box center [473, 311] width 144 height 135
click at [552, 260] on input "c." at bounding box center [552, 256] width 1 height 7
radio input "true"
click at [573, 428] on icon at bounding box center [564, 431] width 17 height 6
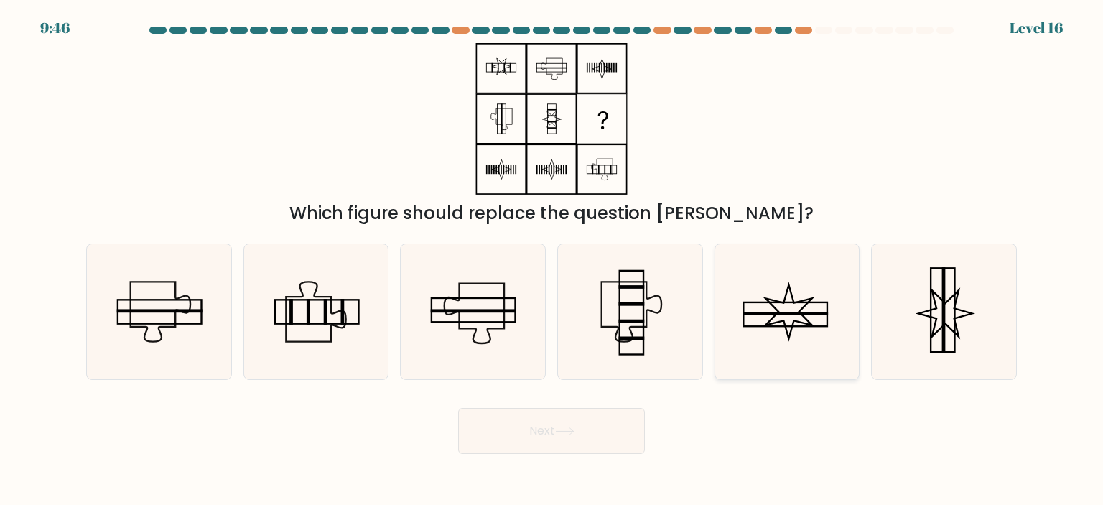
click at [778, 345] on icon at bounding box center [787, 311] width 135 height 135
click at [552, 260] on input "e." at bounding box center [552, 256] width 1 height 7
radio input "true"
click at [633, 442] on button "Next" at bounding box center [551, 431] width 187 height 46
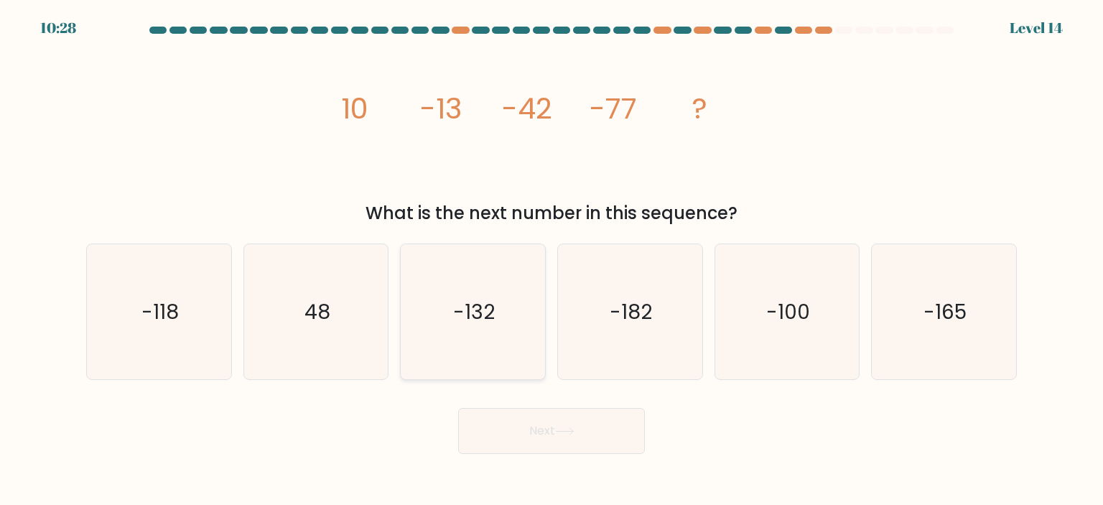
click at [471, 352] on icon "-132" at bounding box center [472, 311] width 135 height 135
click at [552, 260] on input "c. -132" at bounding box center [552, 256] width 1 height 7
radio input "true"
click at [559, 432] on icon at bounding box center [564, 431] width 17 height 6
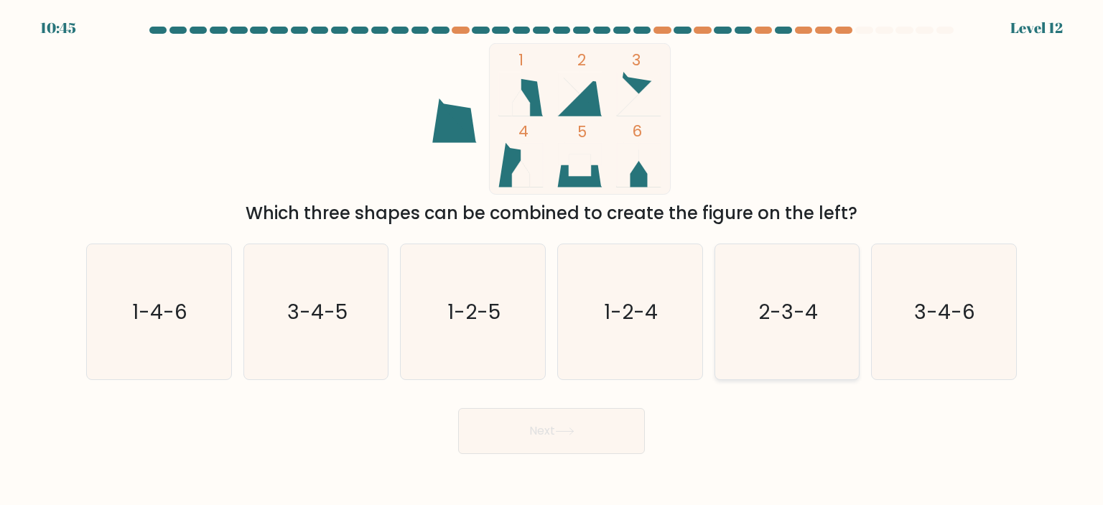
click at [801, 321] on text "2-3-4" at bounding box center [788, 311] width 60 height 29
click at [552, 260] on input "e. 2-3-4" at bounding box center [552, 256] width 1 height 7
radio input "true"
click at [613, 421] on button "Next" at bounding box center [551, 431] width 187 height 46
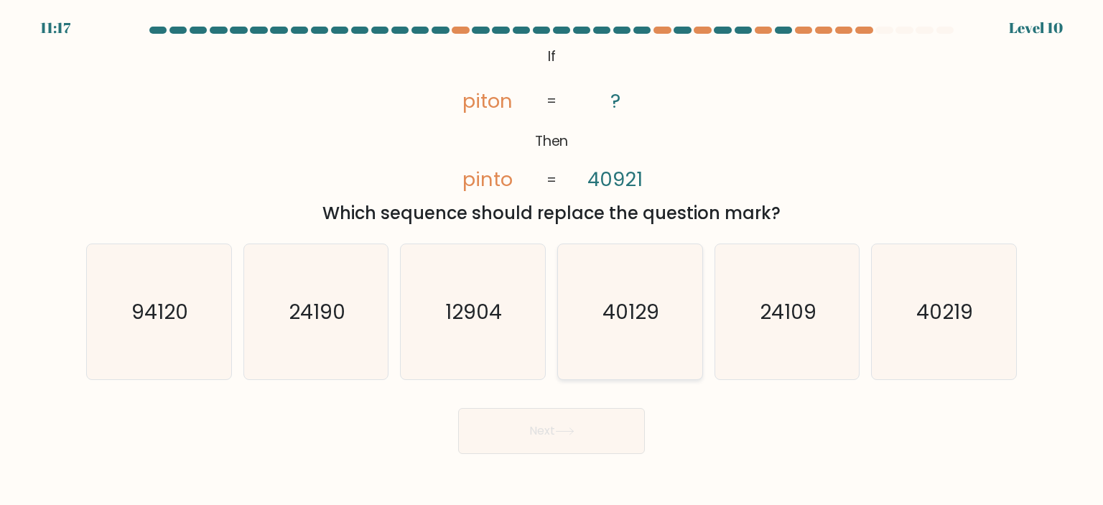
click at [655, 328] on icon "40129" at bounding box center [629, 311] width 135 height 135
click at [552, 260] on input "d. 40129" at bounding box center [552, 256] width 1 height 7
radio input "true"
click at [1016, 315] on div "40219" at bounding box center [944, 311] width 146 height 136
click at [552, 260] on input "f. 40219" at bounding box center [552, 256] width 1 height 7
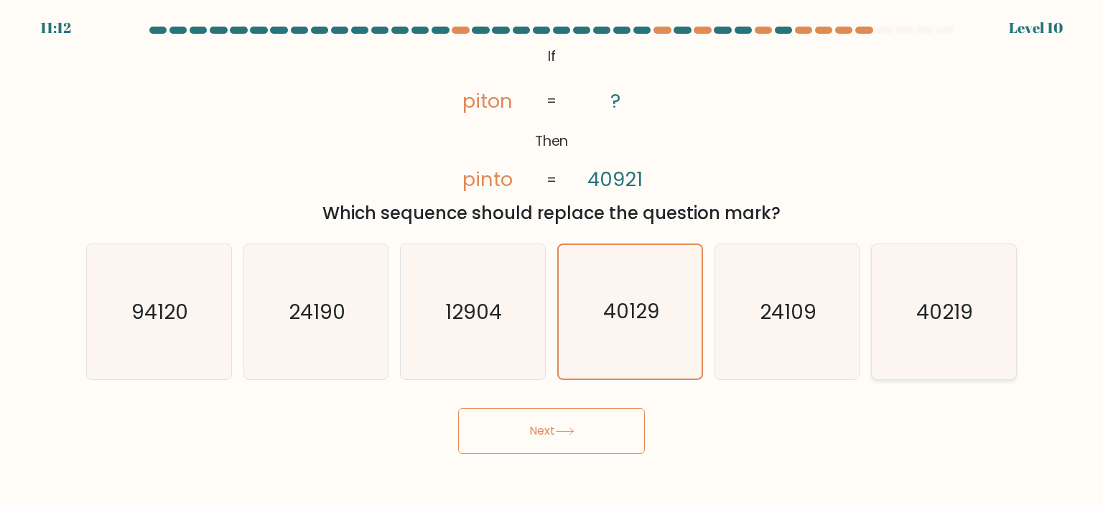
radio input "true"
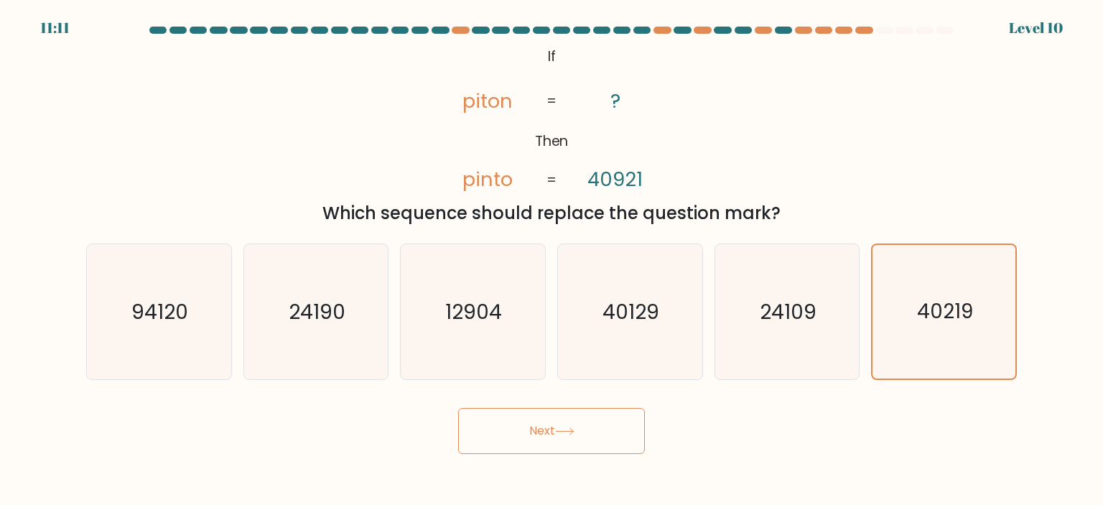
click at [544, 458] on body "11:11 Level 10" at bounding box center [551, 252] width 1103 height 505
click at [557, 436] on button "Next" at bounding box center [551, 431] width 187 height 46
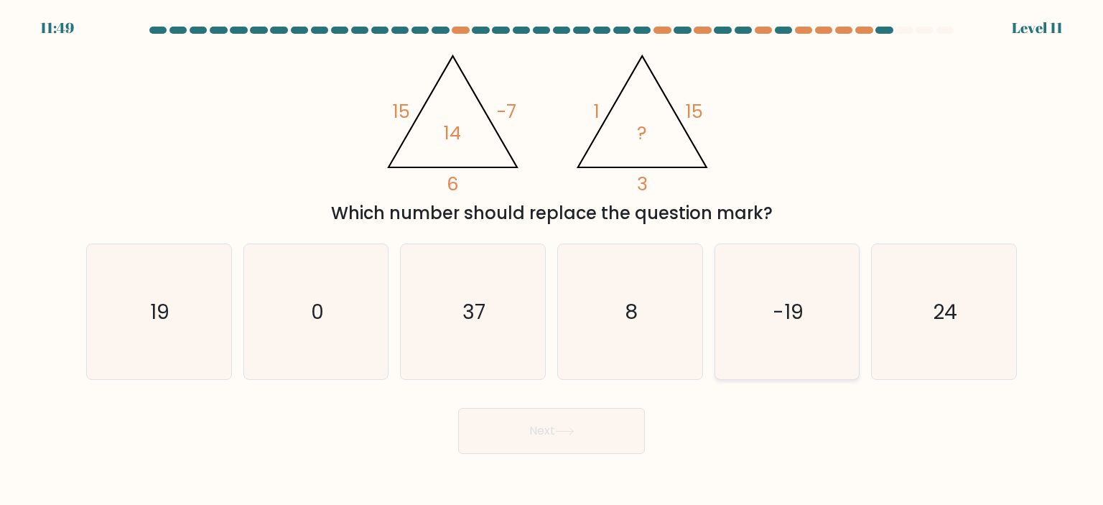
click at [784, 321] on text "-19" at bounding box center [788, 311] width 31 height 29
click at [552, 260] on input "e. -19" at bounding box center [552, 256] width 1 height 7
radio input "true"
click at [595, 443] on button "Next" at bounding box center [551, 431] width 187 height 46
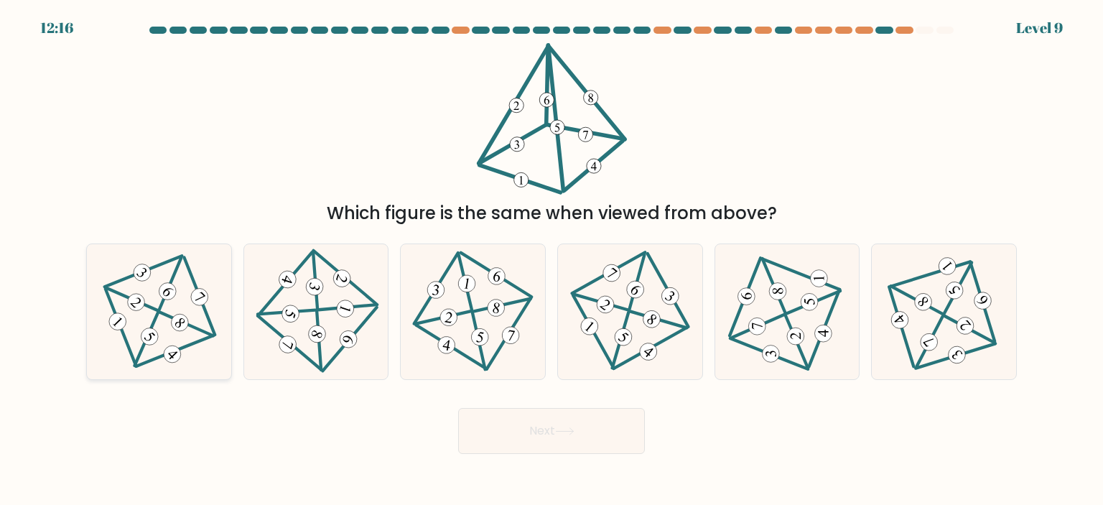
click at [188, 358] on icon at bounding box center [159, 312] width 110 height 108
click at [552, 260] on input "a." at bounding box center [552, 256] width 1 height 7
radio input "true"
click at [590, 440] on button "Next" at bounding box center [551, 431] width 187 height 46
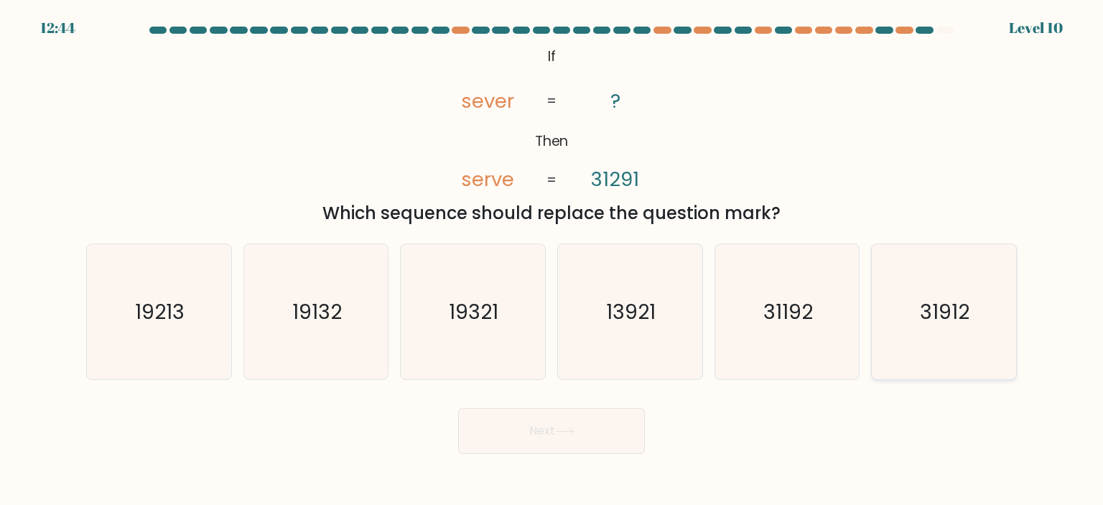
click at [944, 343] on icon "31912" at bounding box center [943, 311] width 135 height 135
click at [552, 260] on input "f. 31912" at bounding box center [552, 256] width 1 height 7
radio input "true"
click at [531, 423] on button "Next" at bounding box center [551, 431] width 187 height 46
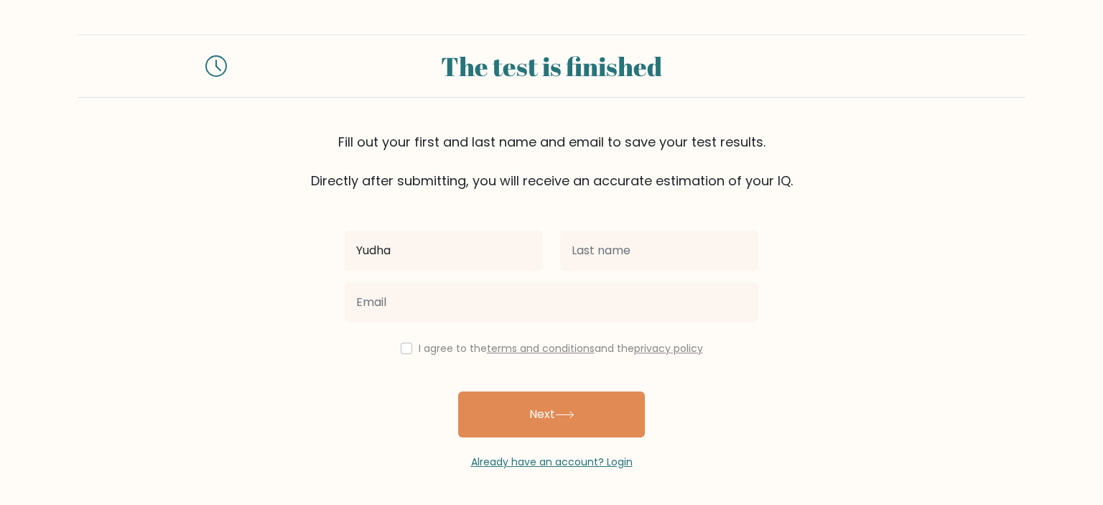
type input "Yudha"
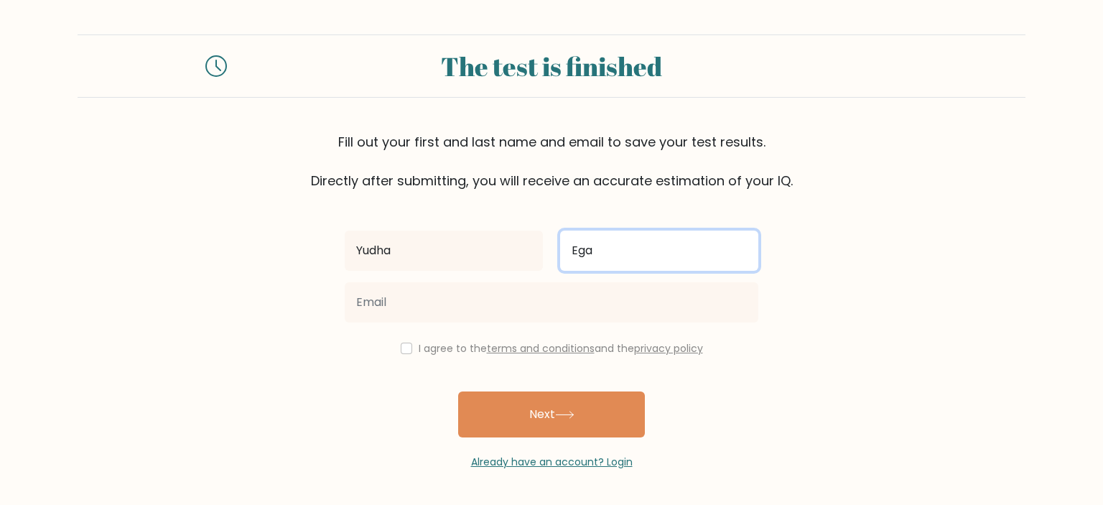
type input "Ega"
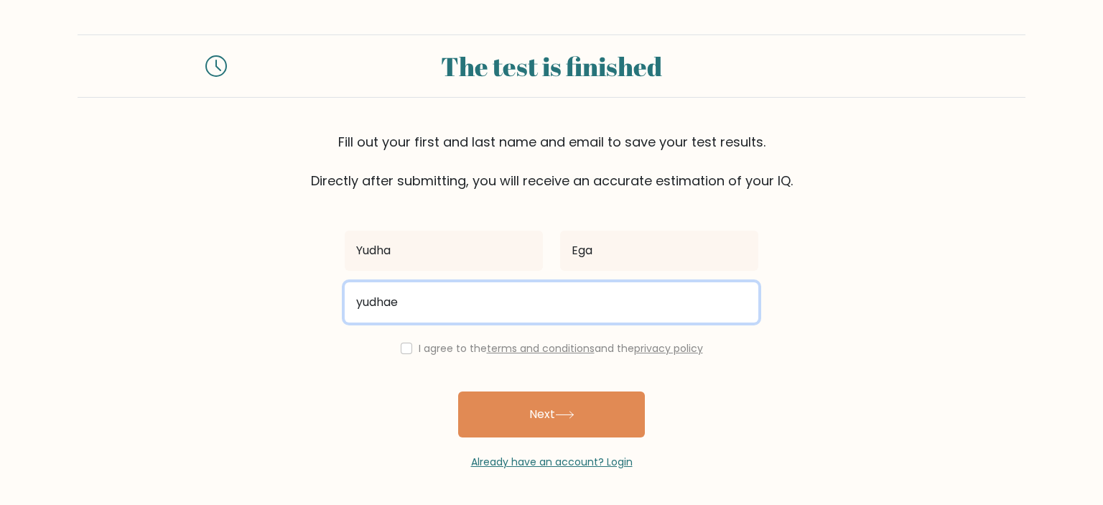
type input "yudhaegapr@gmail.com"
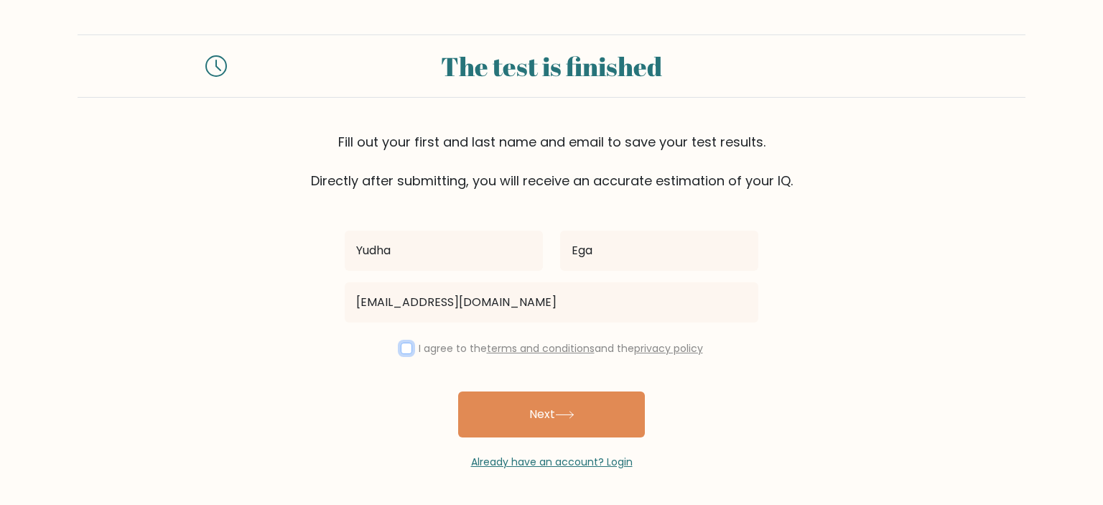
click at [404, 346] on input "checkbox" at bounding box center [406, 348] width 11 height 11
checkbox input "true"
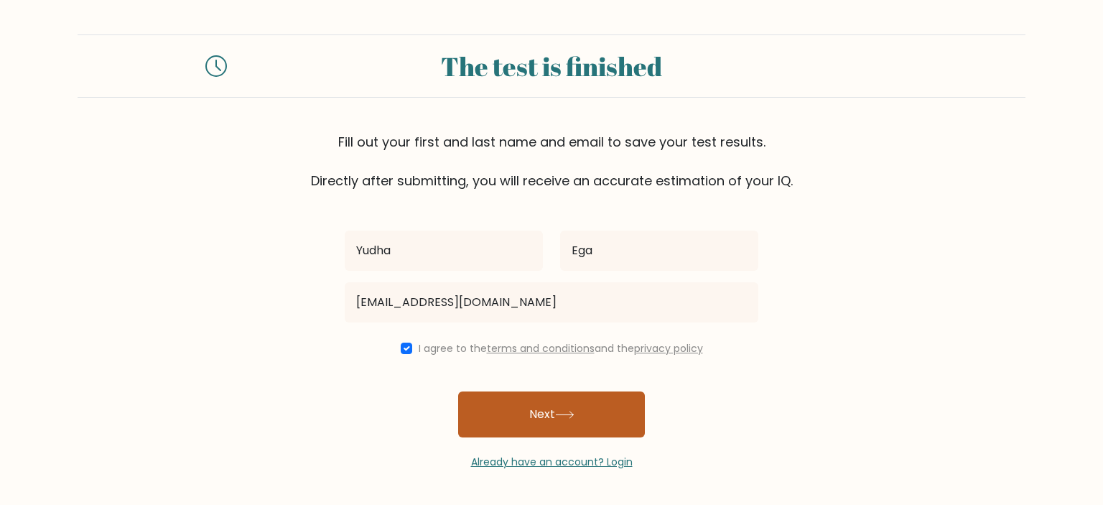
click at [565, 409] on button "Next" at bounding box center [551, 414] width 187 height 46
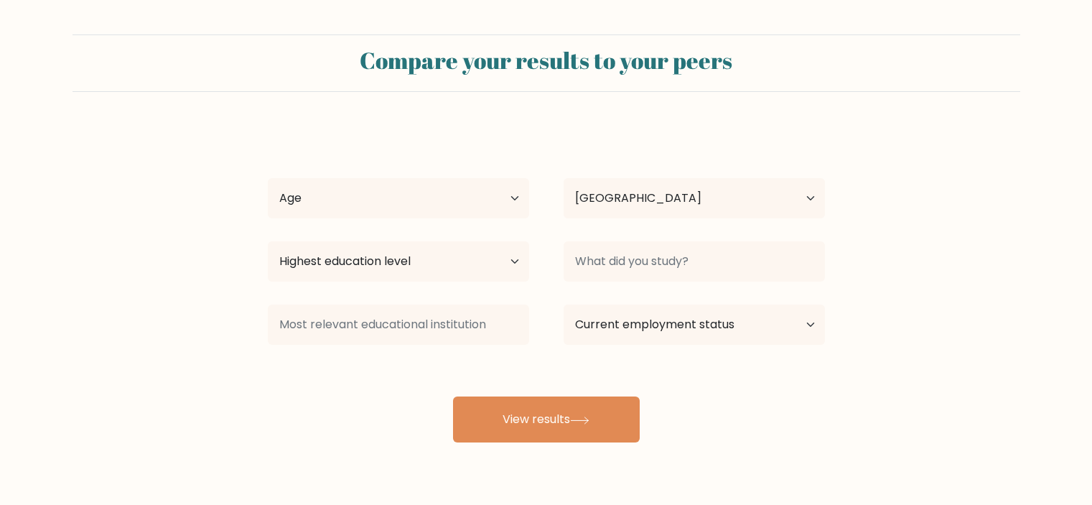
select select "ID"
click at [452, 275] on select "Highest education level No schooling Primary Lower Secondary Upper Secondary Oc…" at bounding box center [398, 261] width 261 height 40
select select "bachelors_degree"
click at [268, 241] on select "Highest education level No schooling Primary Lower Secondary Upper Secondary Oc…" at bounding box center [398, 261] width 261 height 40
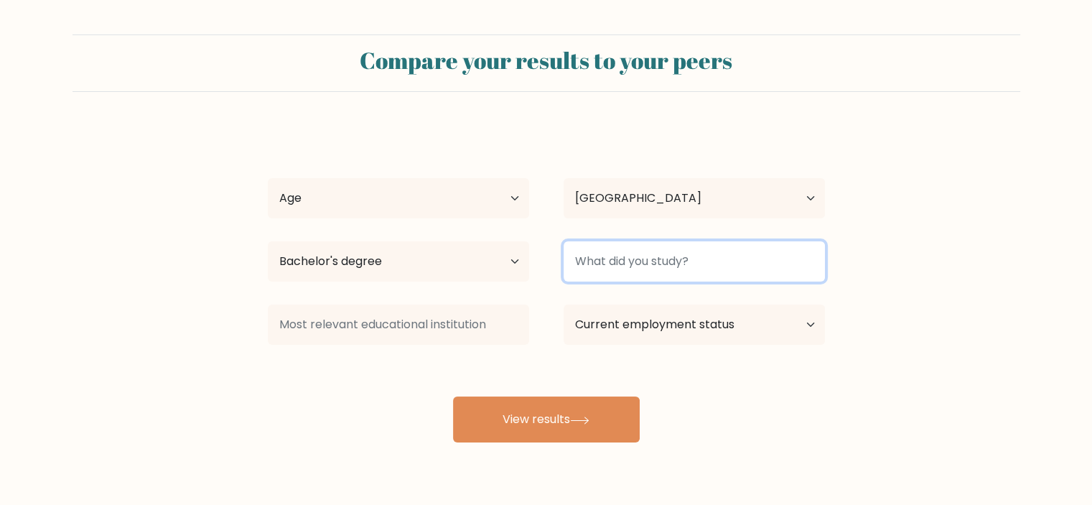
click at [621, 278] on input at bounding box center [694, 261] width 261 height 40
type input "Informatics"
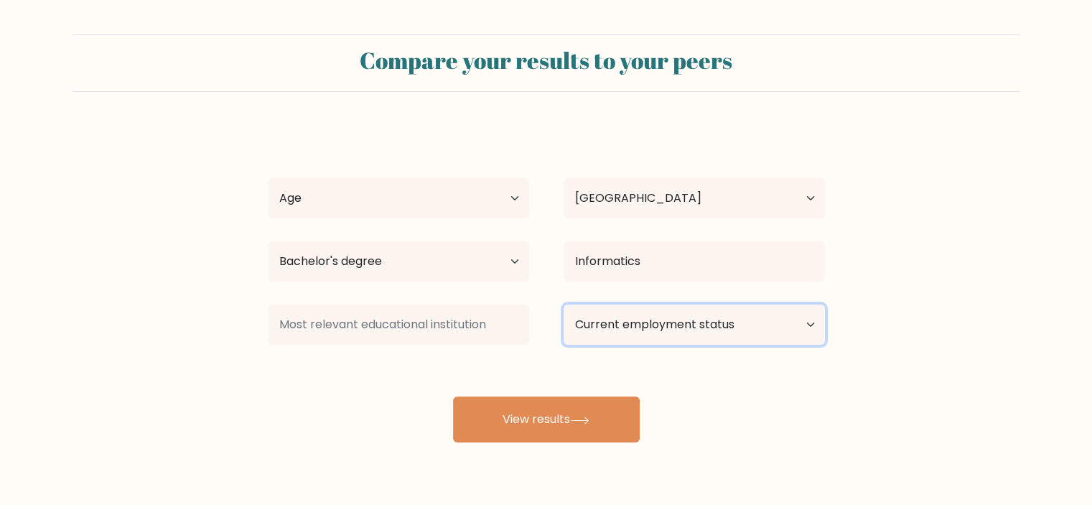
click at [655, 334] on select "Current employment status Employed Student Retired Other / prefer not to answer" at bounding box center [694, 325] width 261 height 40
select select "other"
click at [564, 305] on select "Current employment status Employed Student Retired Other / prefer not to answer" at bounding box center [694, 325] width 261 height 40
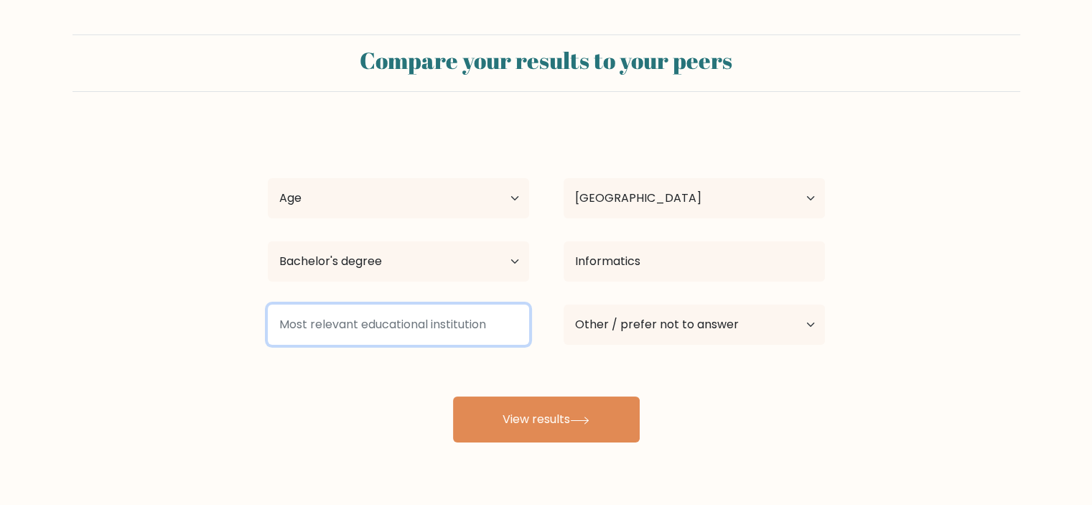
click at [427, 328] on input at bounding box center [398, 325] width 261 height 40
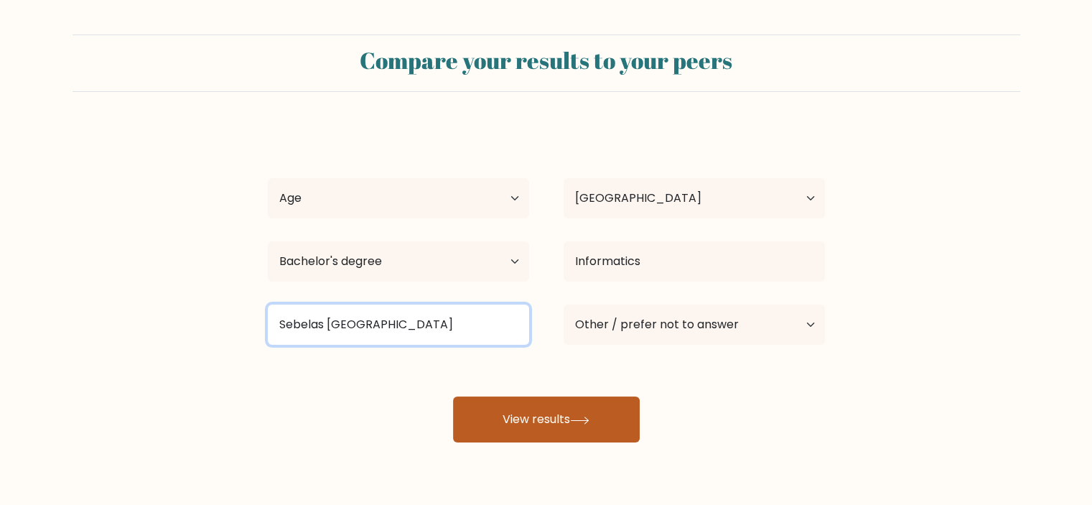
type input "Sebelas Maret University"
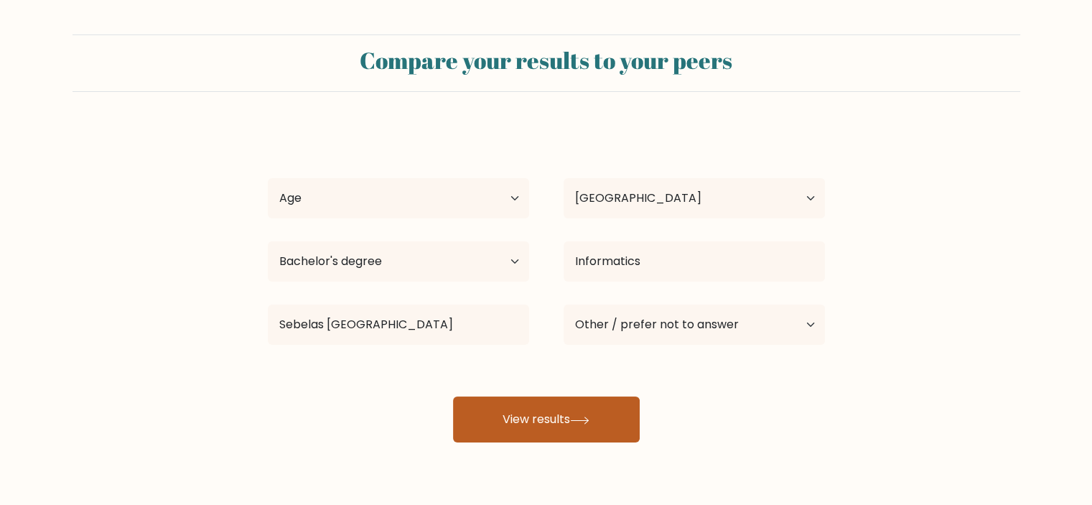
click at [542, 414] on button "View results" at bounding box center [546, 419] width 187 height 46
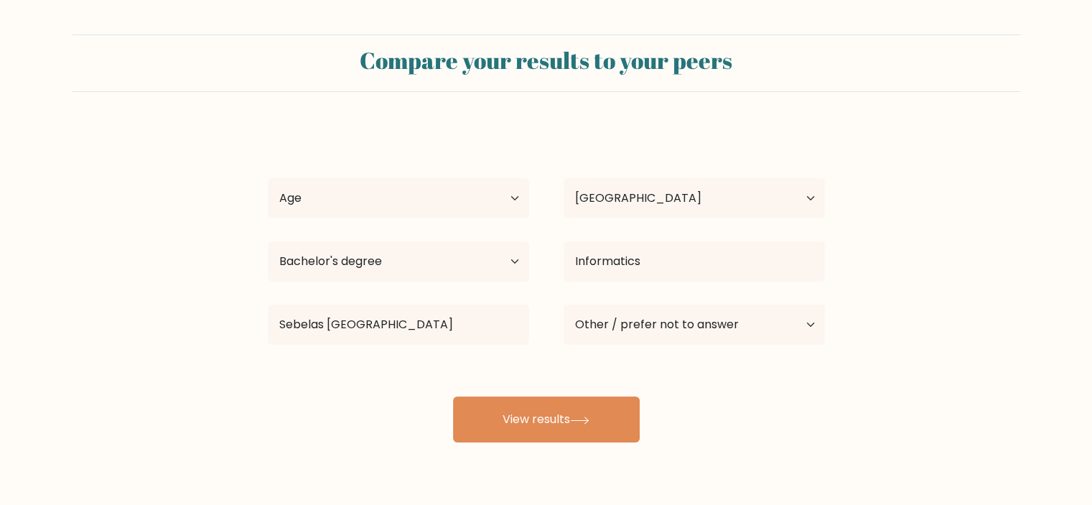
click at [414, 175] on div "Age Under 18 years old 18-24 years old 25-34 years old 35-44 years old 45-54 ye…" at bounding box center [399, 198] width 296 height 52
click at [410, 189] on select "Age Under 18 years old 18-24 years old 25-34 years old 35-44 years old 45-54 ye…" at bounding box center [398, 198] width 261 height 40
select select "25_34"
click at [268, 178] on select "Age Under 18 years old 18-24 years old 25-34 years old 35-44 years old 45-54 ye…" at bounding box center [398, 198] width 261 height 40
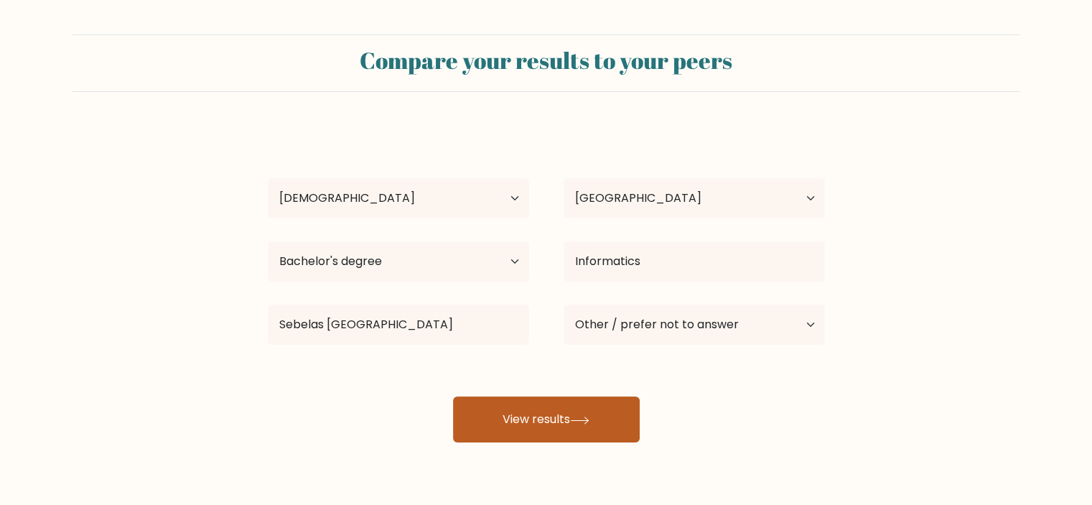
click at [568, 424] on button "View results" at bounding box center [546, 419] width 187 height 46
click at [605, 410] on button "View results" at bounding box center [546, 419] width 187 height 46
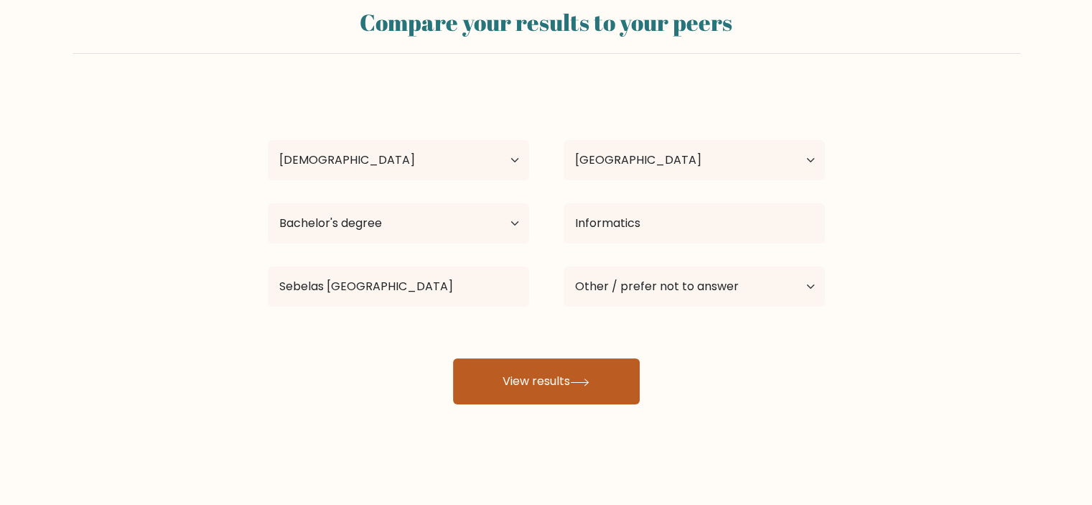
scroll to position [40, 0]
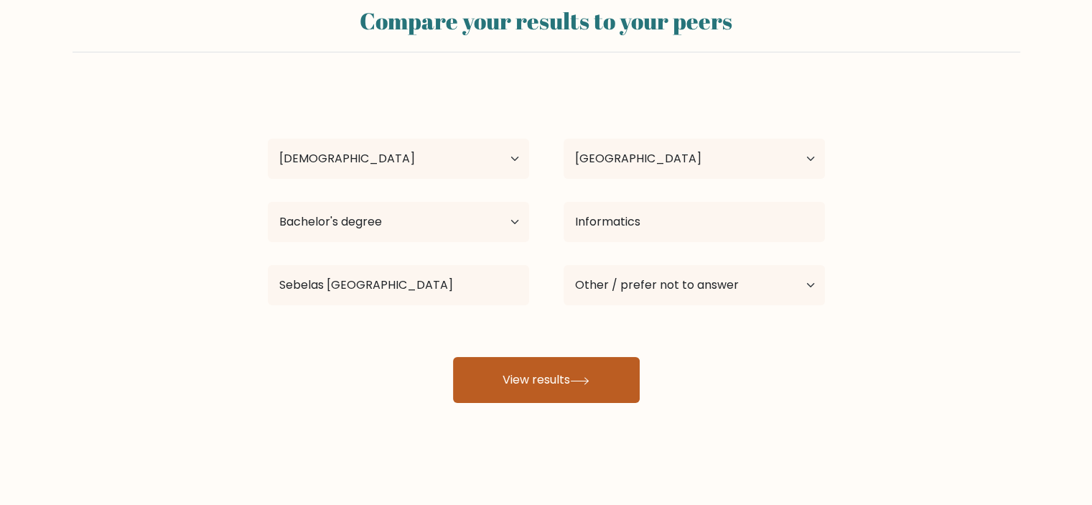
click at [605, 384] on button "View results" at bounding box center [546, 380] width 187 height 46
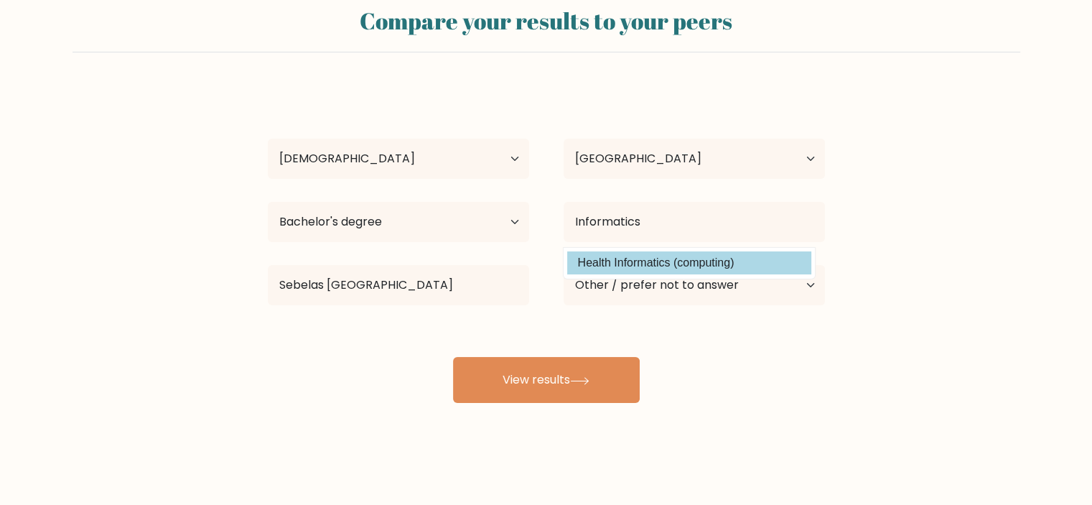
click at [697, 266] on option "Health Informatics (computing)" at bounding box center [689, 262] width 244 height 23
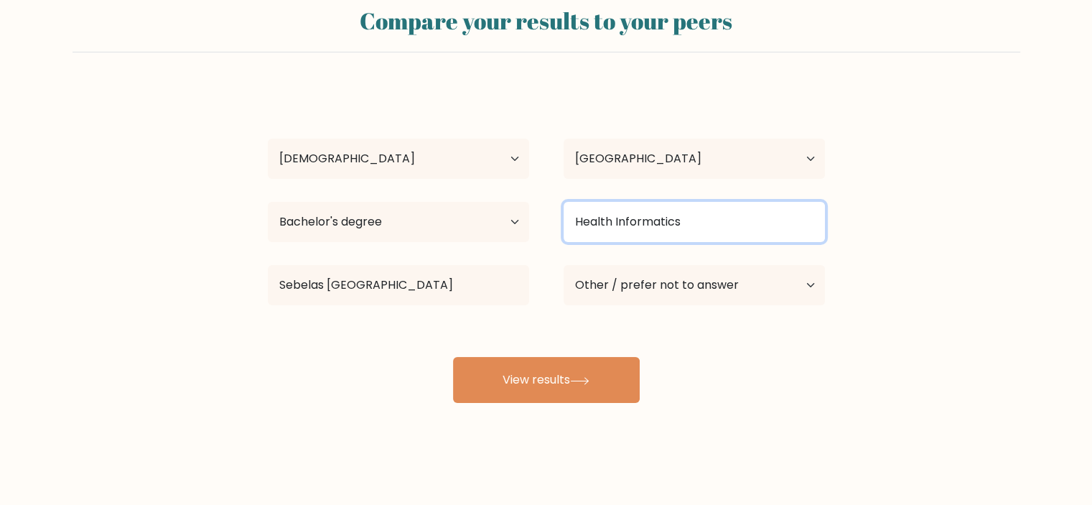
click at [698, 230] on input "Health Informatics" at bounding box center [694, 222] width 261 height 40
drag, startPoint x: 687, startPoint y: 229, endPoint x: 615, endPoint y: 228, distance: 72.6
click at [615, 228] on input "Health Informatics" at bounding box center [694, 222] width 261 height 40
click at [598, 227] on input "Health Informatics" at bounding box center [694, 222] width 261 height 40
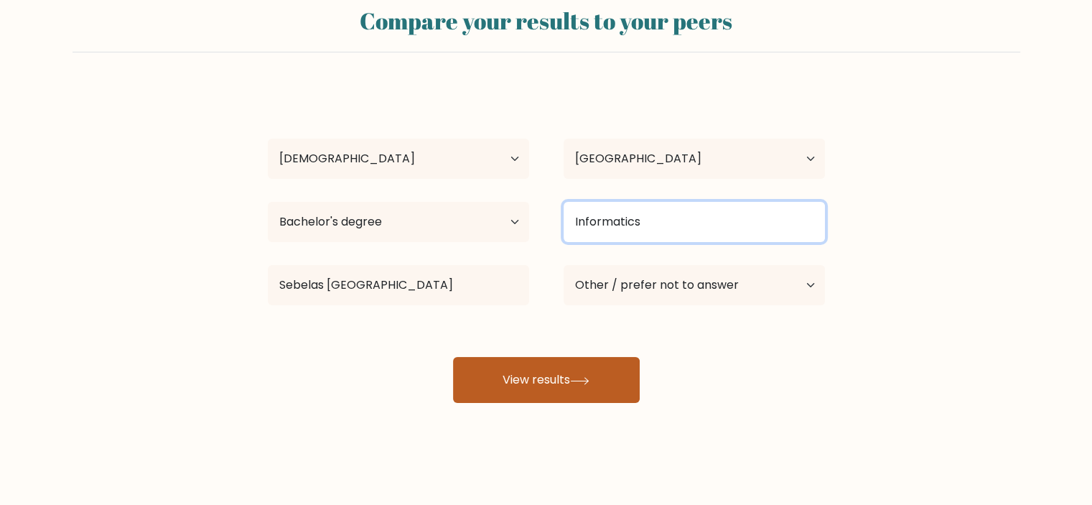
type input "Informatics"
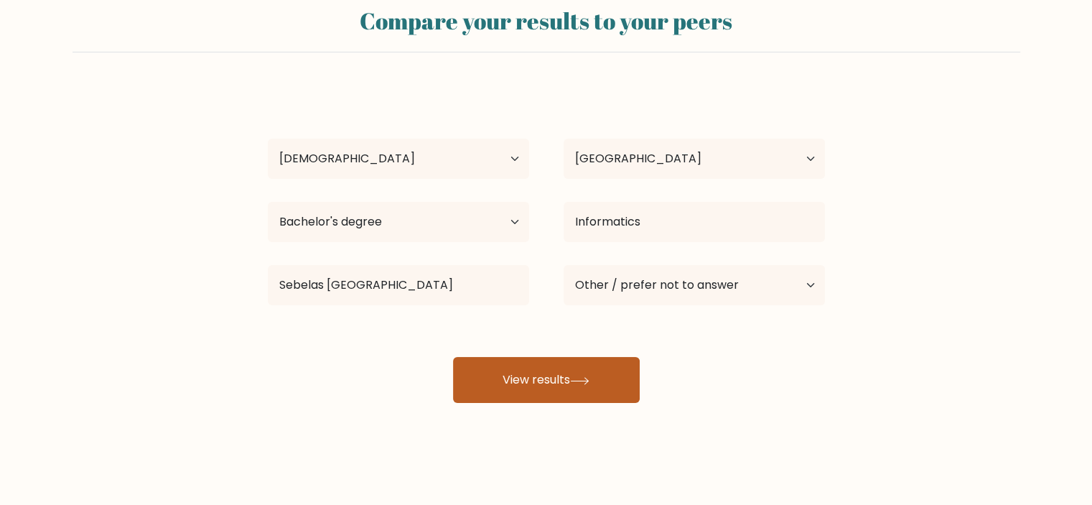
click at [597, 382] on button "View results" at bounding box center [546, 380] width 187 height 46
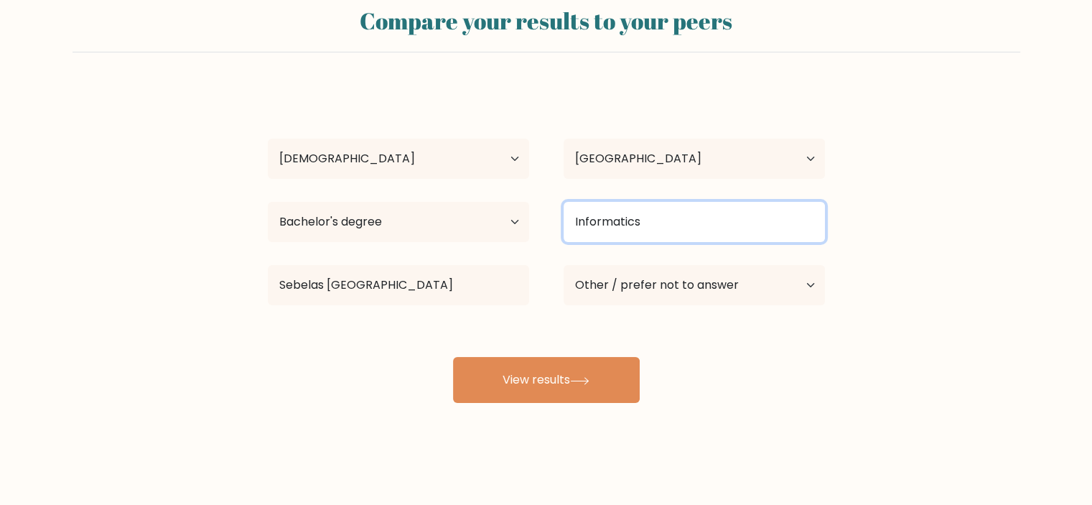
click at [778, 220] on input "Informatics" at bounding box center [694, 222] width 261 height 40
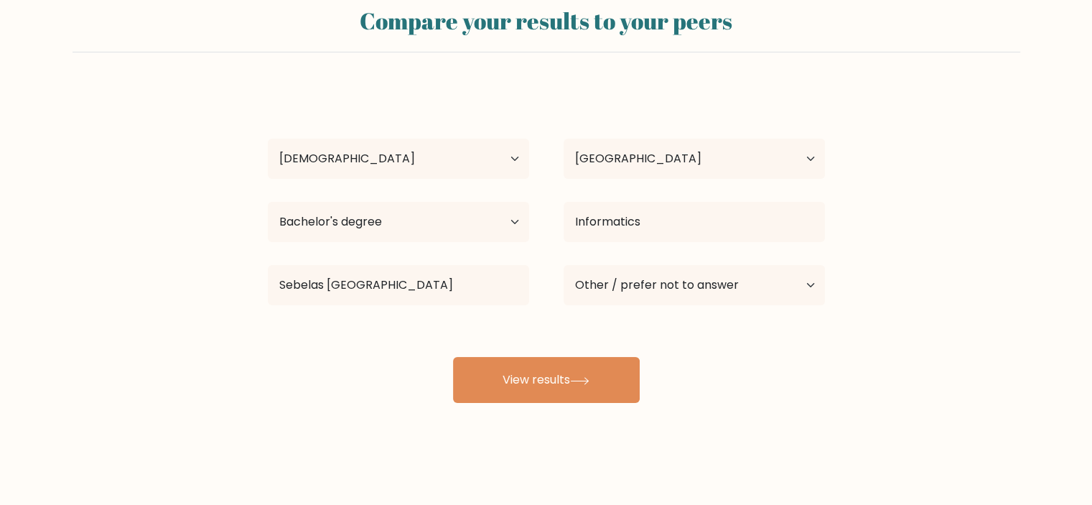
click at [948, 225] on form "Compare your results to your peers Yudha Ega Age Under 18 years old 18-24 years…" at bounding box center [546, 199] width 1092 height 408
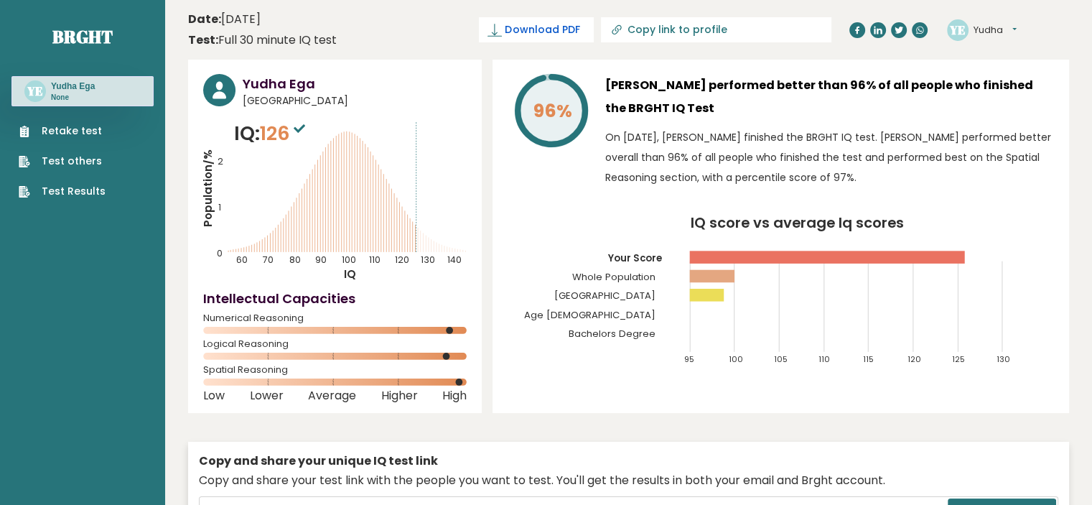
click at [580, 27] on span "Download PDF" at bounding box center [542, 29] width 75 height 15
click at [580, 34] on span "Download PDF" at bounding box center [542, 29] width 75 height 15
click at [594, 29] on span "Downloading... Downloading" at bounding box center [529, 29] width 129 height 25
click at [580, 28] on span "Download PDF" at bounding box center [542, 29] width 75 height 15
click at [756, 34] on input "Copy link to profile" at bounding box center [724, 29] width 195 height 11
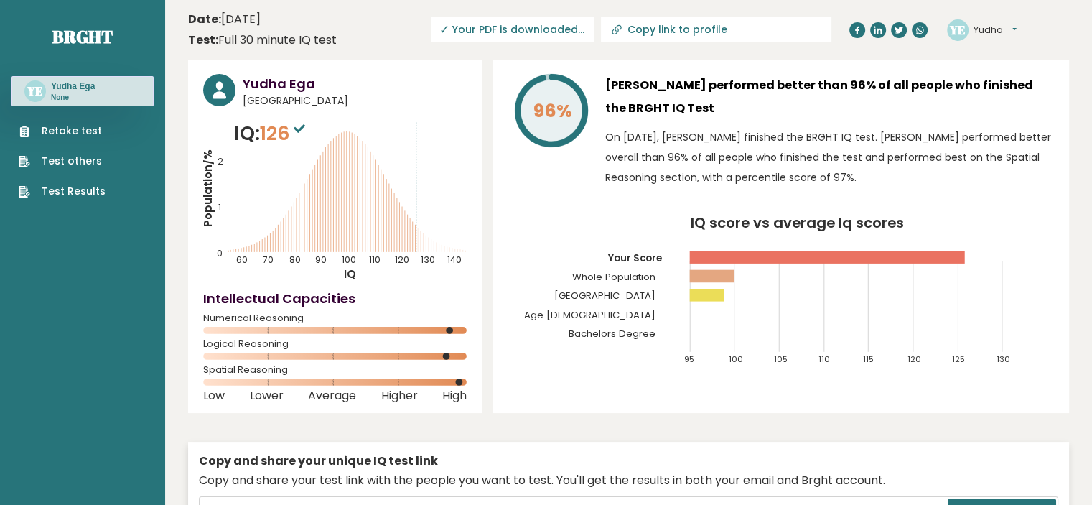
type input "https://brght.org/profile/yudha-ega/?utm_source=share&utm_medium=copy&utm_campa…"
click at [719, 32] on input "https://brght.org/profile/yudha-ega/?utm_source=share&utm_medium=copy&utm_campa…" at bounding box center [673, 29] width 195 height 11
drag, startPoint x: 741, startPoint y: 29, endPoint x: 645, endPoint y: 34, distance: 96.4
click at [645, 34] on input "[URL][DOMAIN_NAME]" at bounding box center [673, 29] width 195 height 11
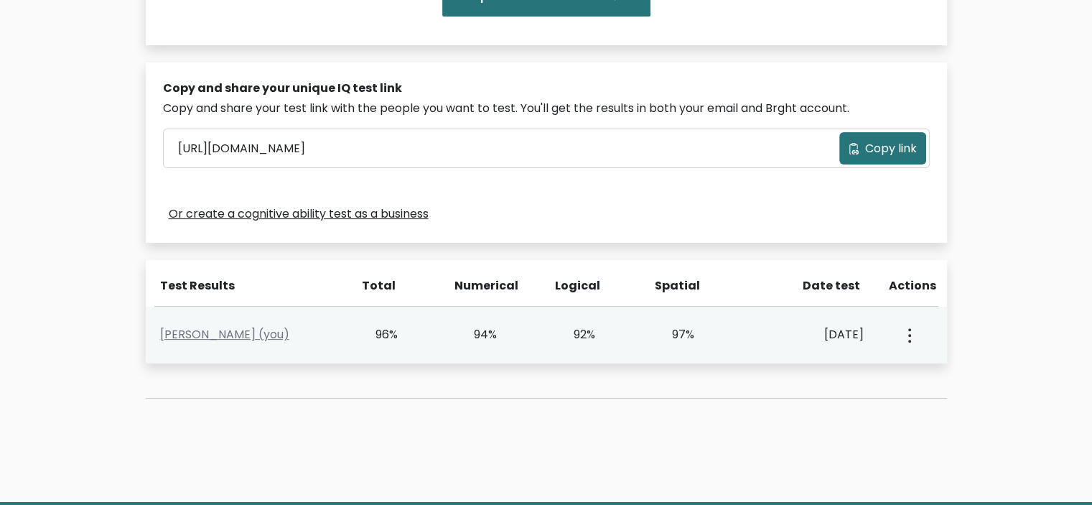
scroll to position [403, 0]
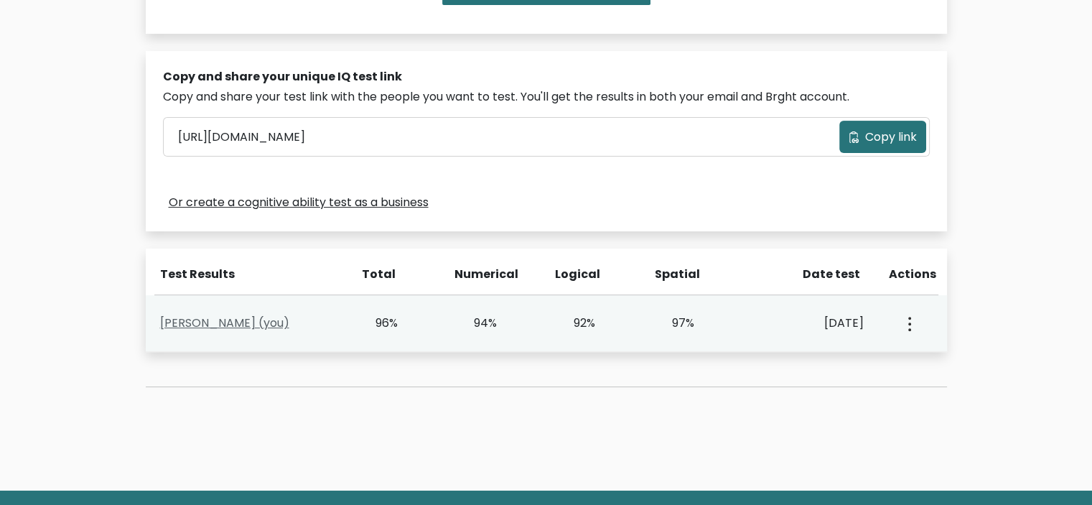
click at [231, 319] on link "Yudha Ega (you)" at bounding box center [224, 323] width 129 height 17
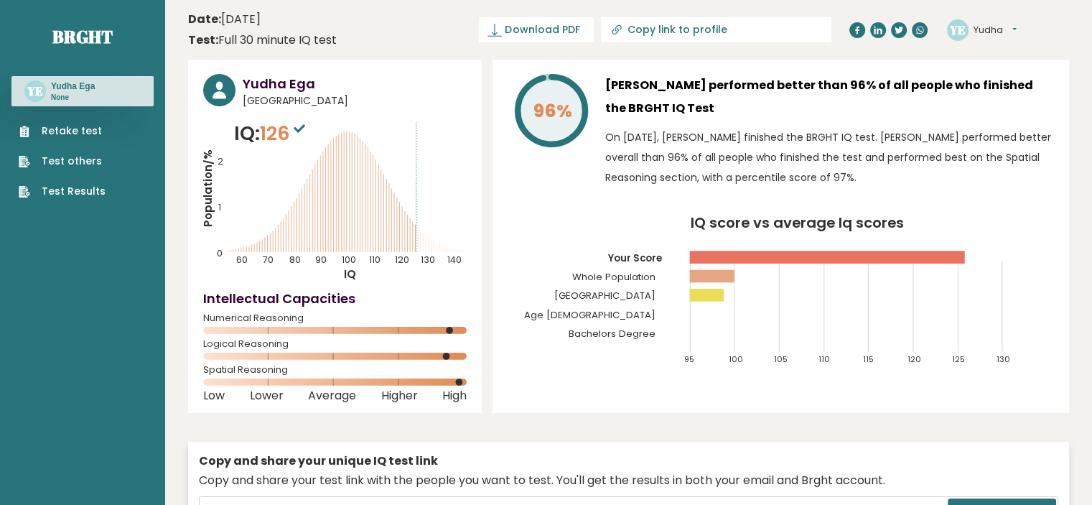
click at [734, 25] on input "Copy link to profile" at bounding box center [724, 29] width 195 height 11
type input "https://brght.org/profile/yudha-ega/?utm_source=share&utm_medium=copy&utm_campa…"
click at [738, 32] on input "https://brght.org/profile/yudha-ega/?utm_source=share&utm_medium=copy&utm_campa…" at bounding box center [673, 29] width 195 height 11
click at [738, 32] on input "[URL][DOMAIN_NAME]" at bounding box center [673, 29] width 195 height 11
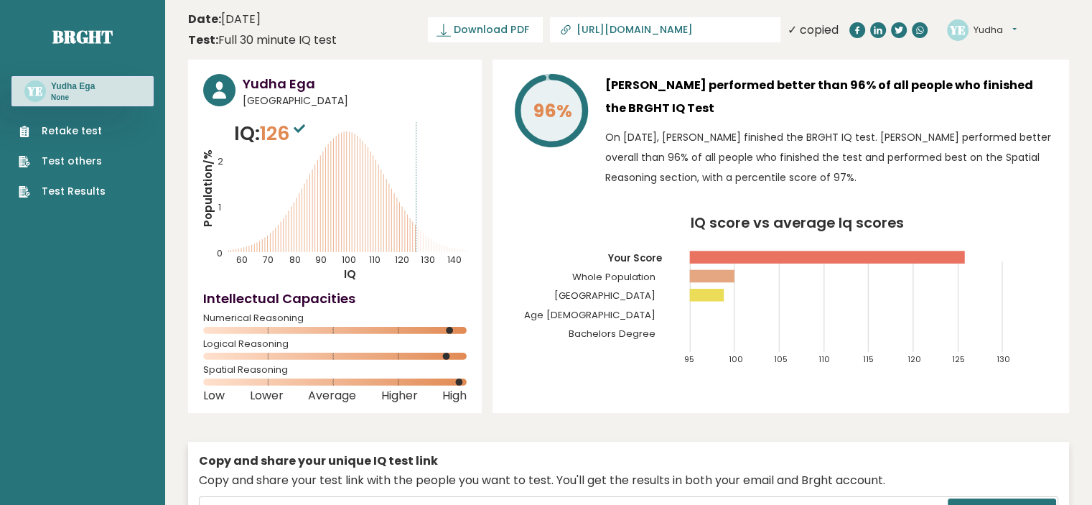
click at [758, 28] on input "[URL][DOMAIN_NAME]" at bounding box center [673, 29] width 195 height 11
drag, startPoint x: 731, startPoint y: 30, endPoint x: 603, endPoint y: 38, distance: 128.8
click at [603, 38] on div "Download PDF Downloading... Downloading ✓ Your PDF is downloaded... https://brg…" at bounding box center [633, 29] width 411 height 25
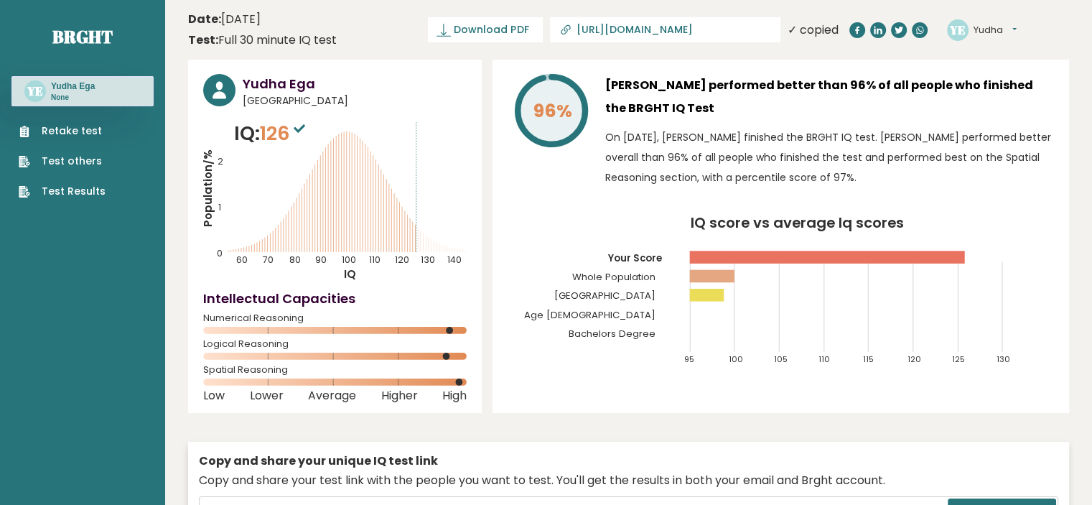
click at [529, 25] on span "Download PDF" at bounding box center [491, 29] width 75 height 15
click at [768, 22] on link "Copy link to profile" at bounding box center [716, 29] width 231 height 25
type input "https://brght.org/profile/yudha-ega/?utm_source=share&utm_medium=copy&utm_campa…"
click at [890, 121] on div "Yudha Ega performed better than 96% of all people who finished the BRGHT IQ Tes…" at bounding box center [829, 134] width 449 height 121
